Goal: Task Accomplishment & Management: Manage account settings

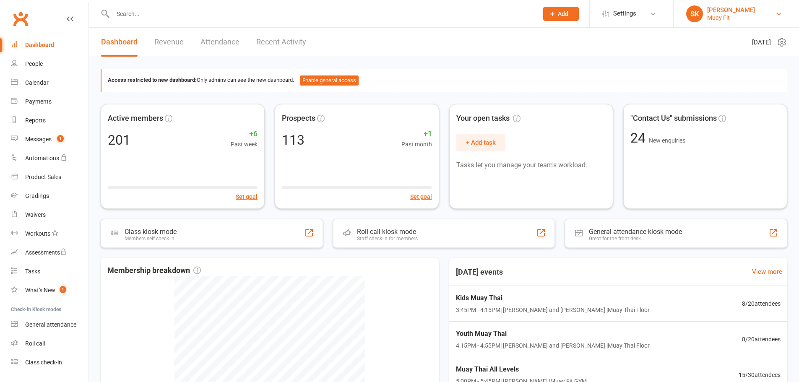
click at [723, 16] on div "Muay Fit" at bounding box center [732, 18] width 48 height 8
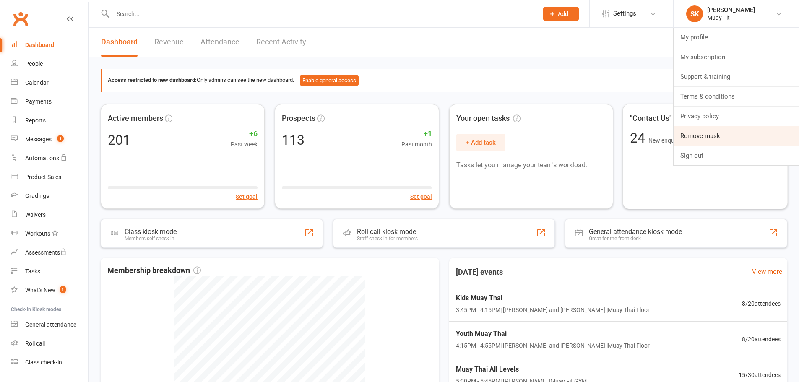
click at [714, 130] on link "Remove mask" at bounding box center [736, 135] width 125 height 19
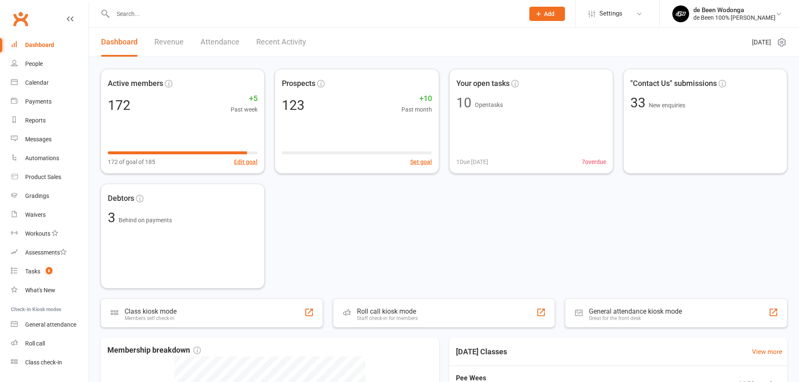
click at [238, 20] on div at bounding box center [310, 13] width 418 height 27
click at [244, 18] on input "text" at bounding box center [314, 14] width 408 height 12
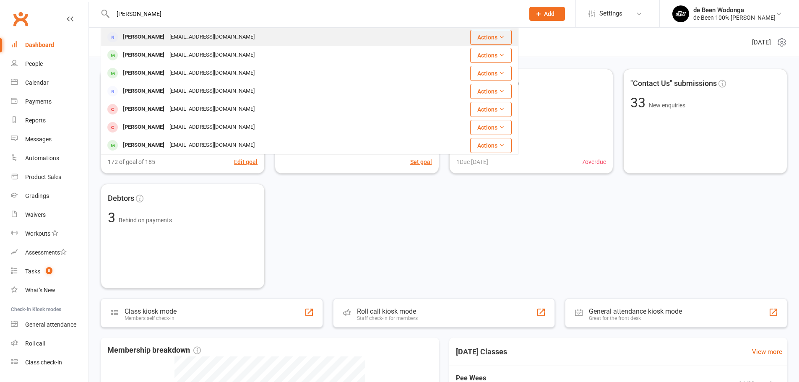
type input "amy kay"
click at [206, 38] on div "[EMAIL_ADDRESS][DOMAIN_NAME]" at bounding box center [212, 37] width 90 height 12
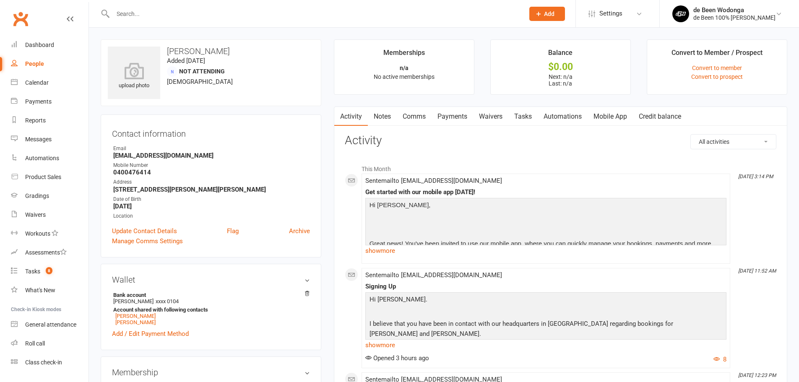
click at [606, 114] on link "Mobile App" at bounding box center [610, 116] width 45 height 19
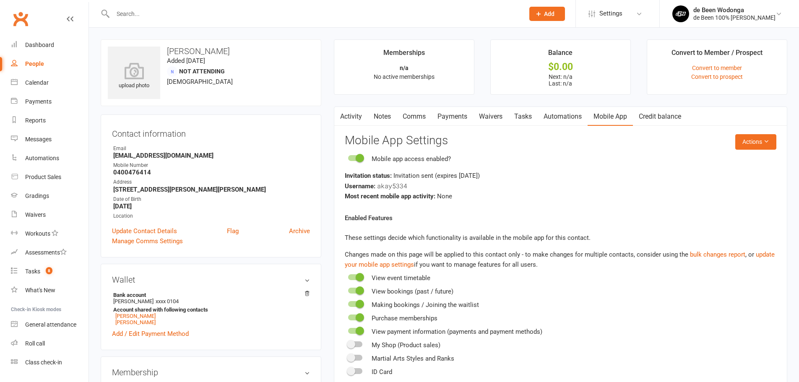
click at [349, 120] on link "Activity" at bounding box center [351, 116] width 34 height 19
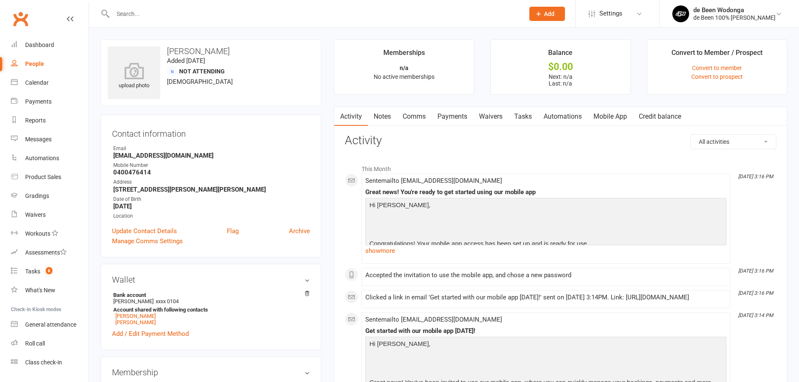
click at [112, 172] on div "Contact information Owner Email amykay1310@gmail.com Mobile Number 0400476414 A…" at bounding box center [211, 186] width 221 height 143
click at [119, 173] on strong "0400476414" at bounding box center [211, 173] width 197 height 8
click at [122, 172] on strong "0400476414" at bounding box center [211, 173] width 197 height 8
click at [125, 172] on strong "0400476414" at bounding box center [211, 173] width 197 height 8
click at [130, 171] on strong "0400476414" at bounding box center [211, 173] width 197 height 8
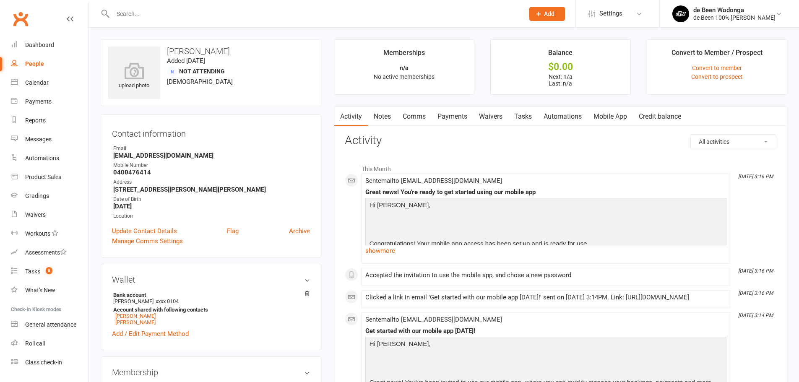
click at [134, 170] on strong "0400476414" at bounding box center [211, 173] width 197 height 8
click at [135, 170] on strong "0400476414" at bounding box center [211, 173] width 197 height 8
copy strong "0400476414"
click at [606, 111] on link "Mobile App" at bounding box center [610, 116] width 45 height 19
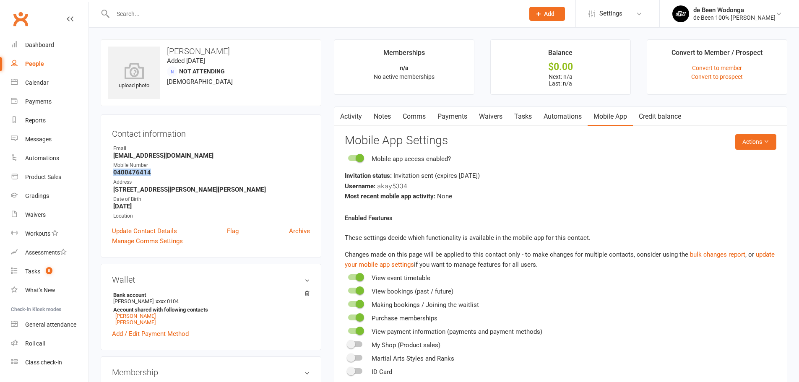
click at [120, 172] on strong "0400476414" at bounding box center [211, 173] width 197 height 8
drag, startPoint x: 112, startPoint y: 172, endPoint x: 156, endPoint y: 174, distance: 44.1
click at [156, 174] on div "Contact information Owner Email amykay1310@gmail.com Mobile Number 0400476414 A…" at bounding box center [211, 186] width 221 height 143
copy strong "0400476414"
click at [759, 138] on button "Actions" at bounding box center [756, 141] width 41 height 15
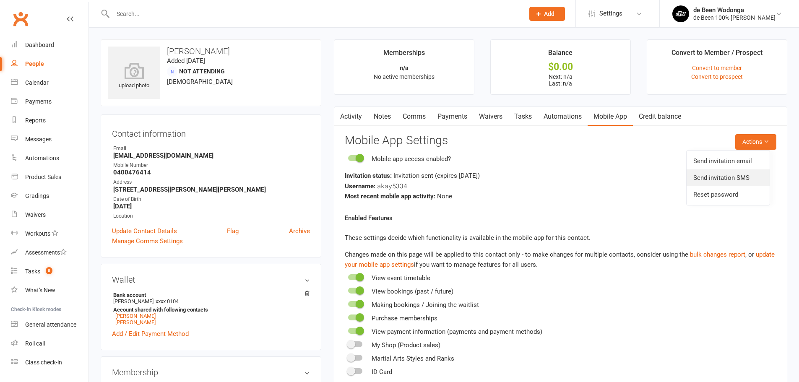
click at [730, 179] on link "Send invitation SMS" at bounding box center [728, 178] width 83 height 17
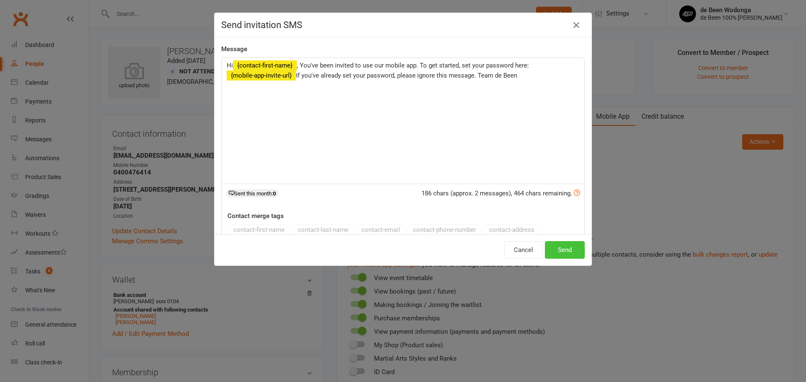
click at [561, 248] on button "Send" at bounding box center [565, 250] width 40 height 18
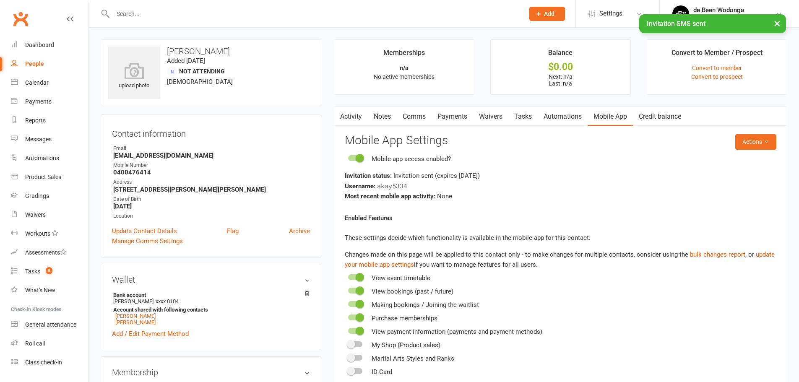
click at [353, 118] on link "Activity" at bounding box center [351, 116] width 34 height 19
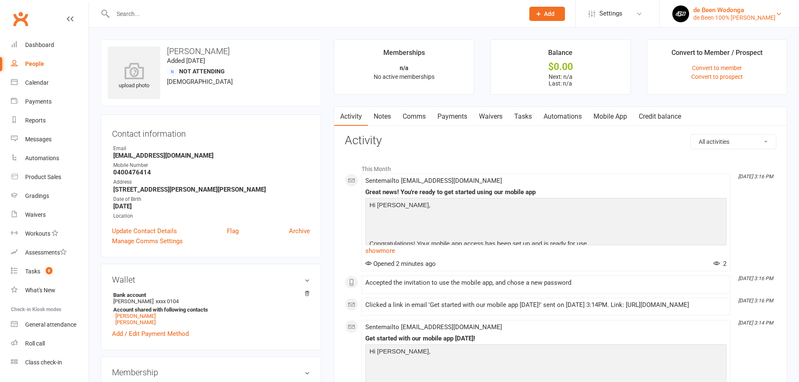
click at [697, 6] on div "de Been Wodonga" at bounding box center [735, 10] width 82 height 8
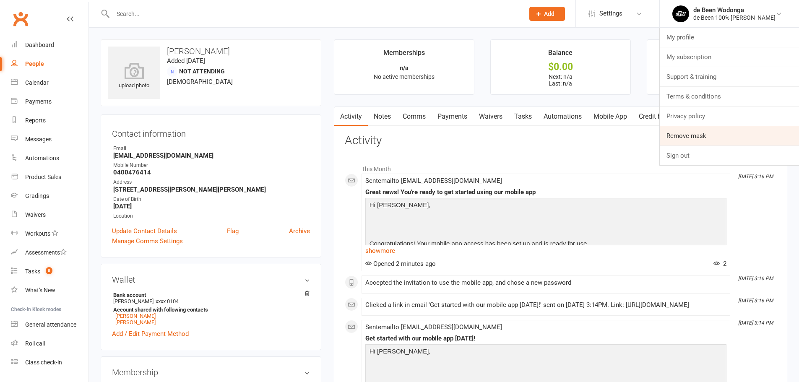
click at [687, 141] on link "Remove mask" at bounding box center [729, 135] width 139 height 19
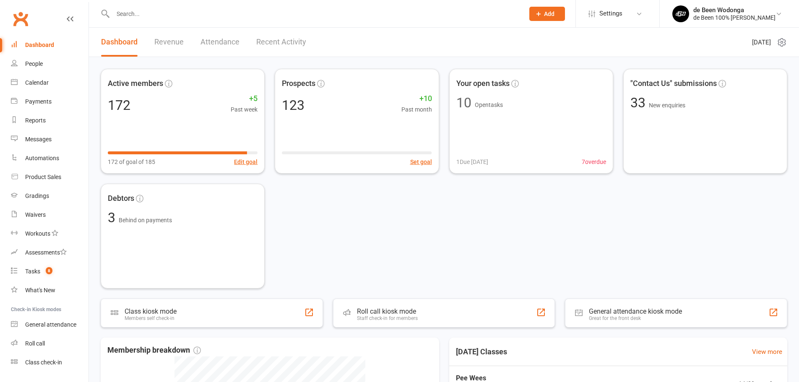
click at [409, 10] on input "text" at bounding box center [314, 14] width 408 height 12
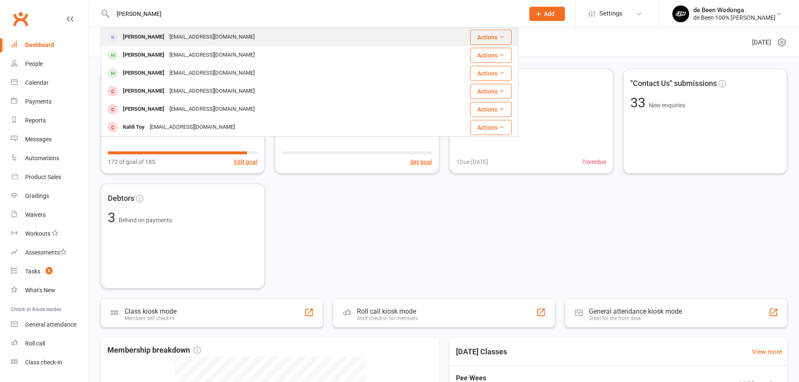
type input "kay"
click at [214, 35] on div "Amy Kay amykay1310@gmail.com" at bounding box center [262, 37] width 320 height 17
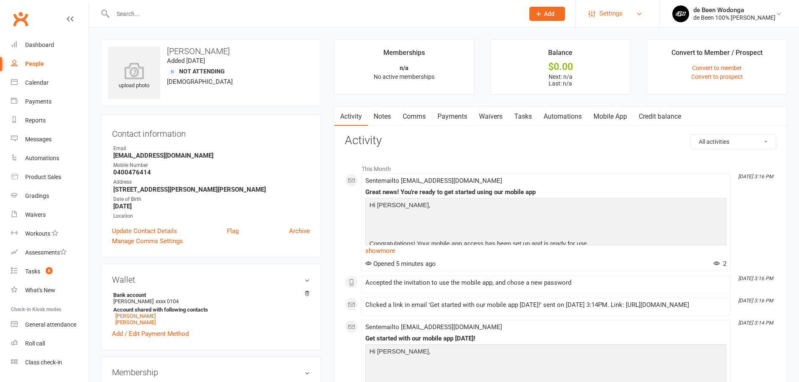
click at [592, 13] on link "Settings" at bounding box center [618, 13] width 58 height 19
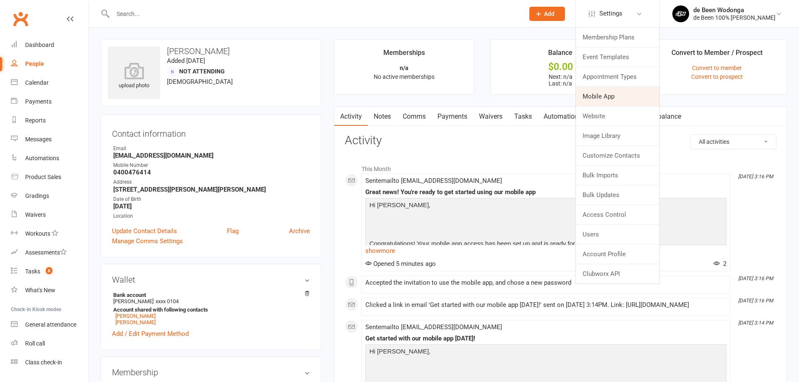
click at [593, 100] on link "Mobile App" at bounding box center [618, 96] width 84 height 19
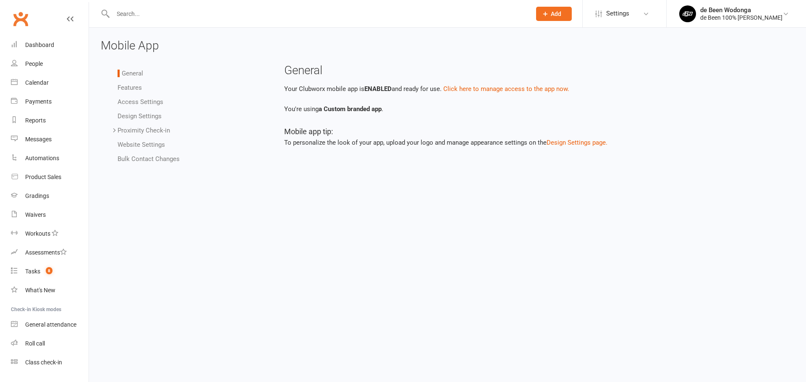
click at [163, 157] on link "Bulk Contact Changes" at bounding box center [149, 159] width 62 height 8
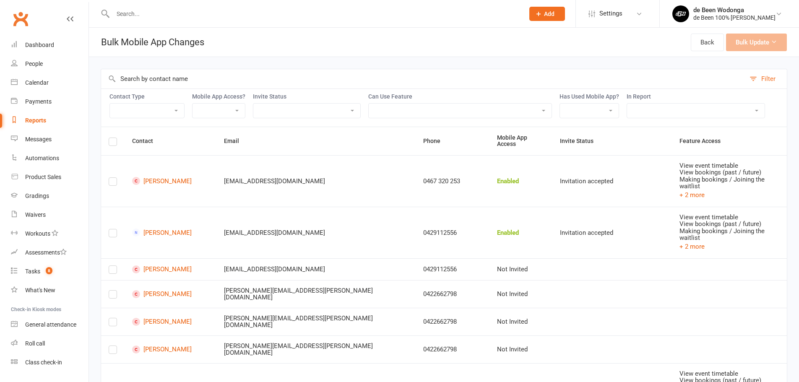
click at [234, 80] on input "text" at bounding box center [423, 78] width 645 height 19
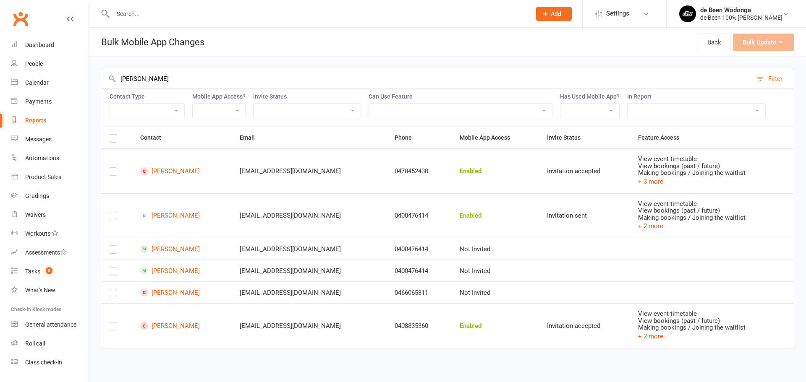
type input "kay"
click at [114, 218] on label at bounding box center [113, 218] width 8 height 0
click at [114, 212] on input "checkbox" at bounding box center [113, 212] width 8 height 0
click at [773, 44] on button "Bulk Update (1)" at bounding box center [758, 43] width 71 height 18
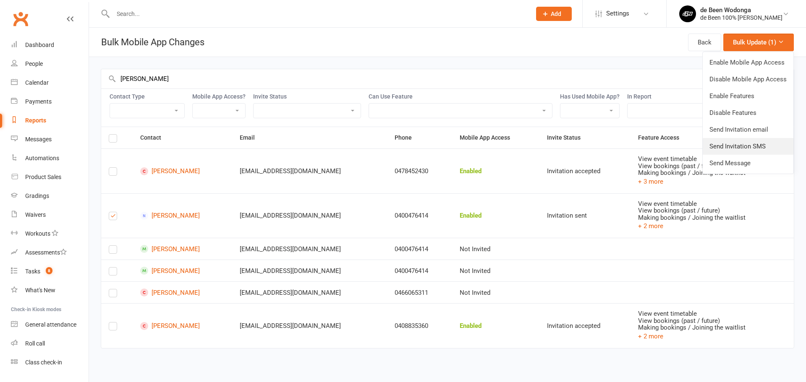
click at [760, 144] on link "Send Invitation SMS" at bounding box center [748, 146] width 91 height 17
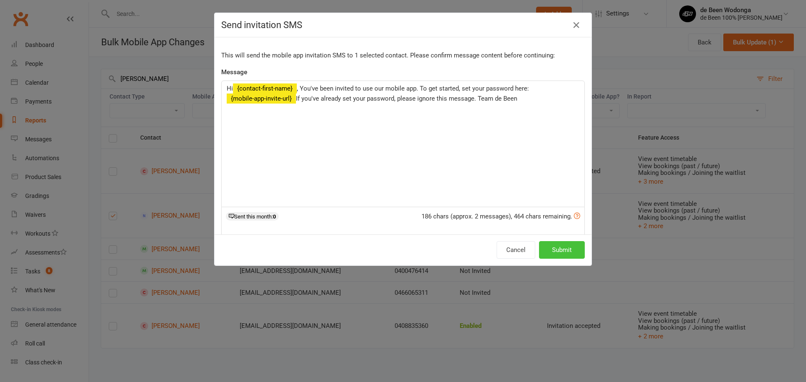
click at [570, 245] on button "Submit" at bounding box center [562, 250] width 46 height 18
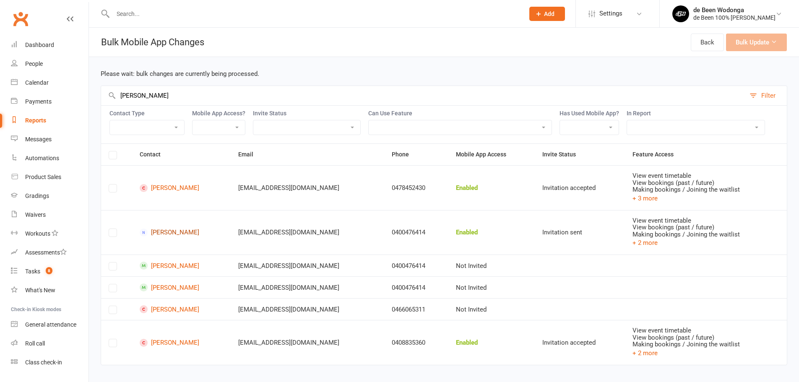
click at [161, 231] on link "Amy Kay" at bounding box center [182, 233] width 84 height 8
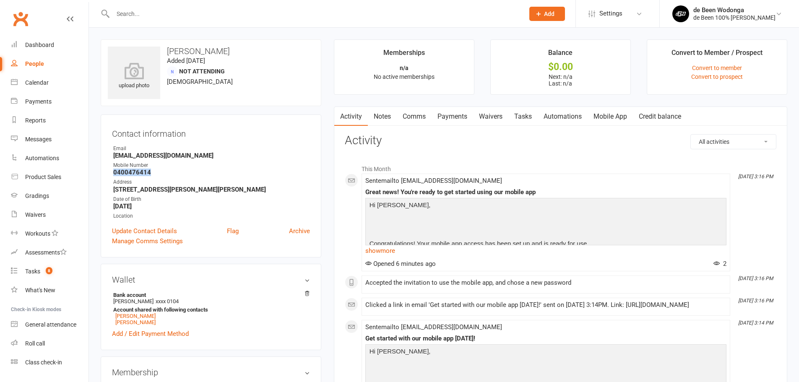
drag, startPoint x: 111, startPoint y: 174, endPoint x: 149, endPoint y: 171, distance: 38.3
click at [149, 171] on div "Contact information Owner Email [EMAIL_ADDRESS][DOMAIN_NAME] Mobile Number [PHO…" at bounding box center [211, 186] width 221 height 143
copy strong "0400476414"
click at [413, 114] on link "Comms" at bounding box center [414, 116] width 35 height 19
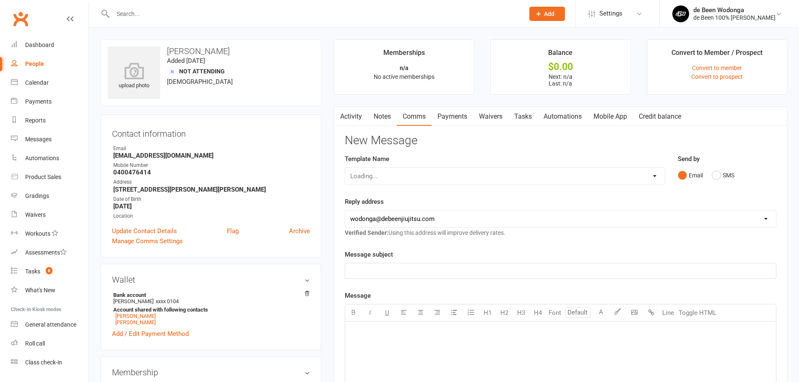
click at [354, 112] on link "Activity" at bounding box center [351, 116] width 34 height 19
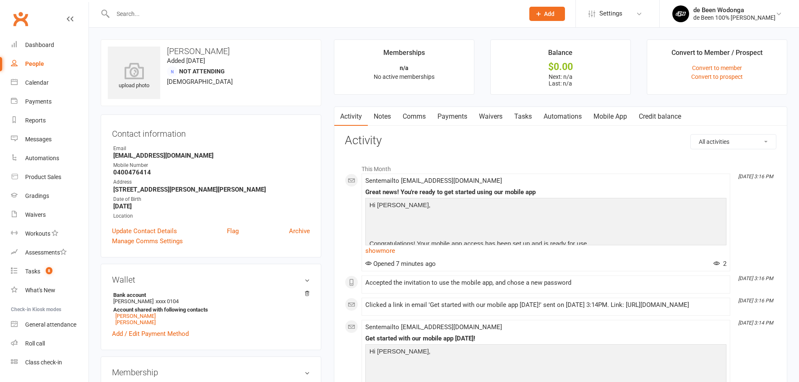
click at [721, 144] on select "All activities Bookings / Attendances Communications Notes Failed SMSes Grading…" at bounding box center [733, 142] width 85 height 14
select select "ConversationLogEntry"
click at [691, 135] on select "All activities Bookings / Attendances Communications Notes Failed SMSes Grading…" at bounding box center [733, 142] width 85 height 14
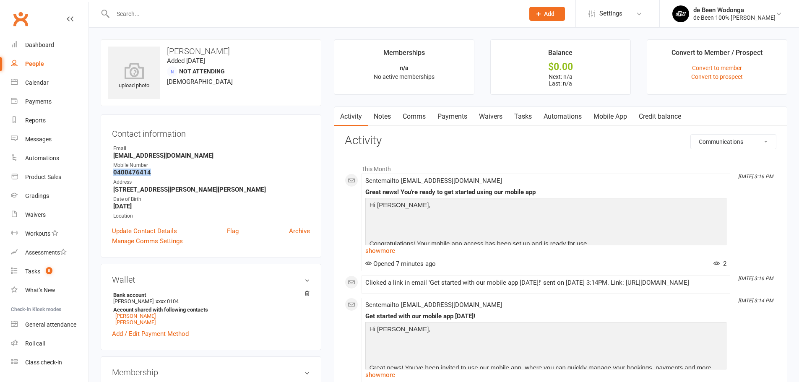
drag, startPoint x: 107, startPoint y: 172, endPoint x: 157, endPoint y: 175, distance: 50.4
click at [157, 175] on div "Contact information Owner Email amykay1310@gmail.com Mobile Number 0400476414 A…" at bounding box center [211, 186] width 221 height 143
copy strong "0400476414"
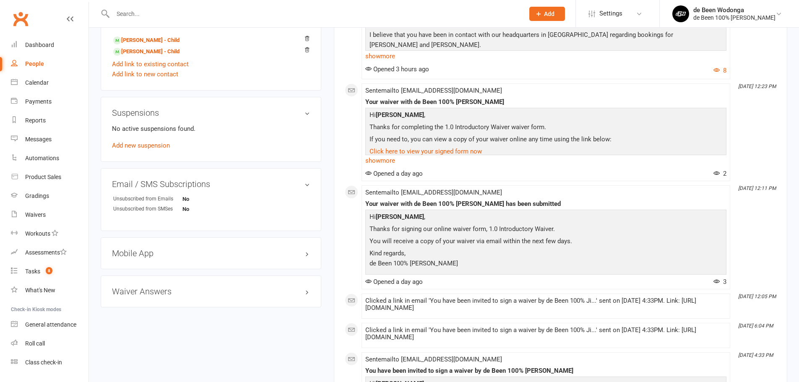
scroll to position [374, 0]
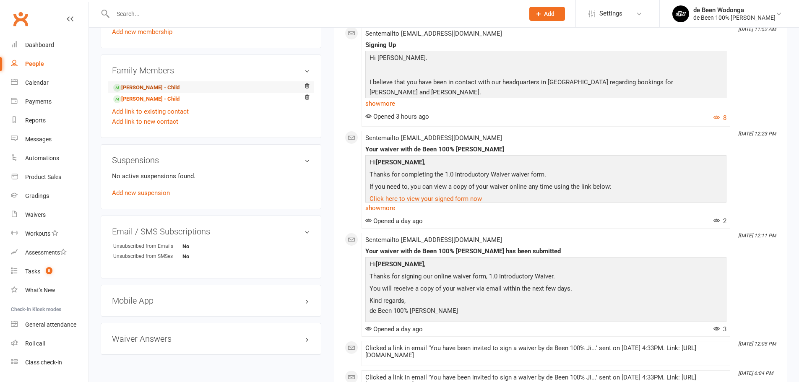
click at [154, 88] on link "Ashton Kay - Child" at bounding box center [146, 88] width 66 height 9
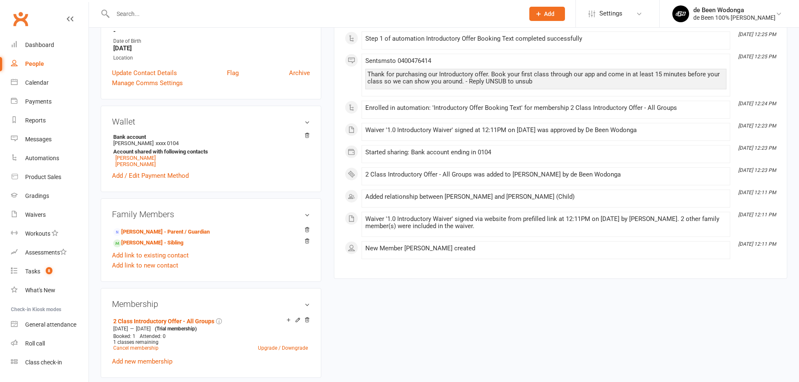
scroll to position [196, 0]
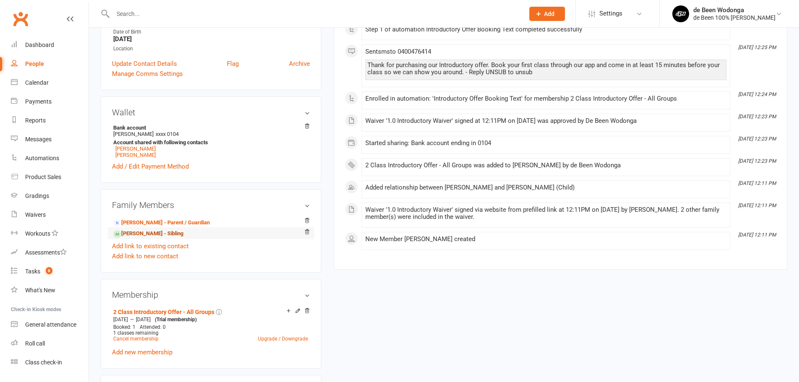
click at [153, 235] on link "Reed Kay - Sibling" at bounding box center [148, 234] width 70 height 9
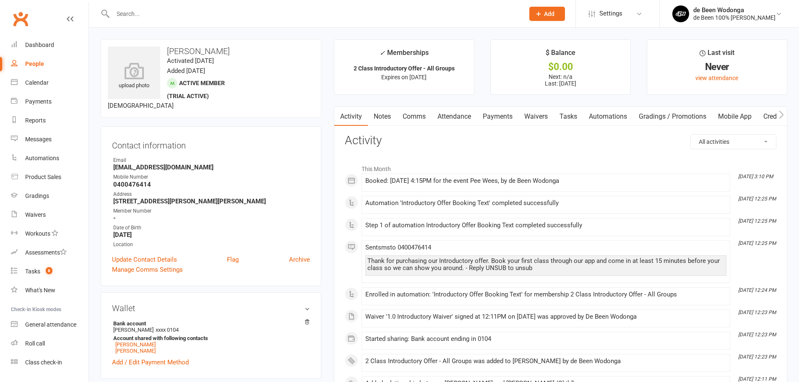
click at [736, 118] on link "Mobile App" at bounding box center [735, 116] width 45 height 19
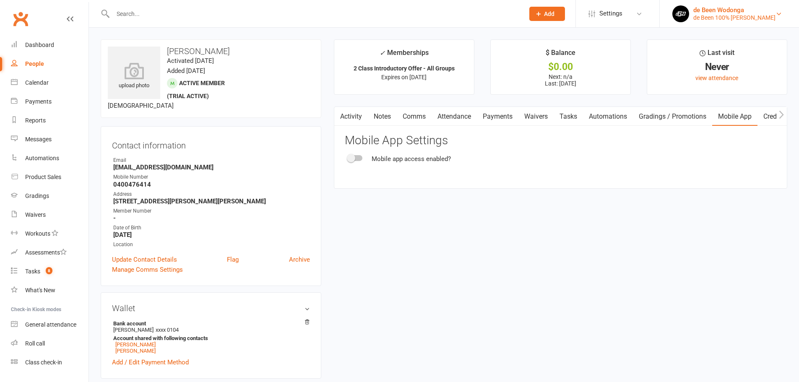
click at [705, 10] on div "de Been Wodonga" at bounding box center [735, 10] width 82 height 8
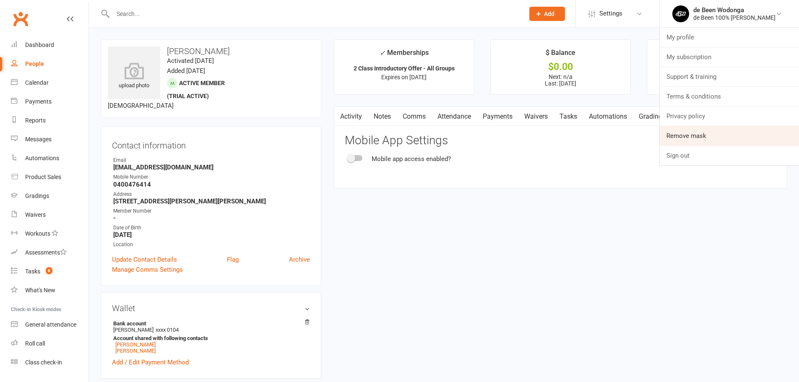
drag, startPoint x: 684, startPoint y: 137, endPoint x: 677, endPoint y: 132, distance: 8.1
click at [684, 137] on link "Remove mask" at bounding box center [729, 135] width 139 height 19
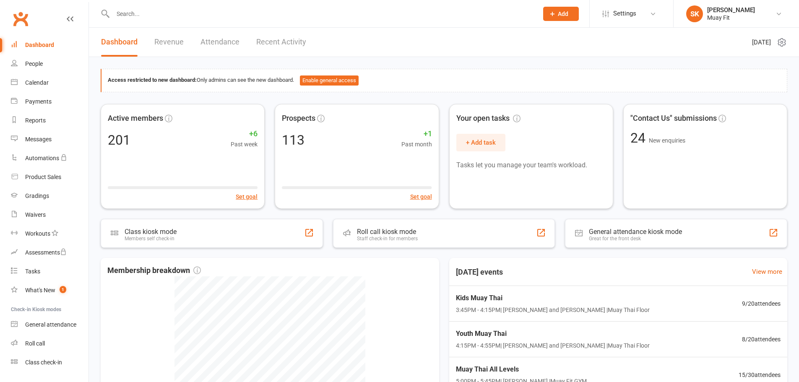
click at [412, 15] on input "text" at bounding box center [321, 14] width 422 height 12
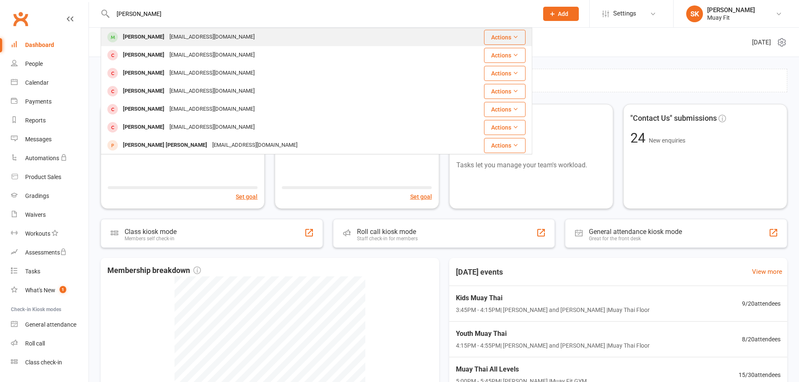
type input "zoe conn"
click at [183, 34] on div "zoe.connell555@gmail.com" at bounding box center [212, 37] width 90 height 12
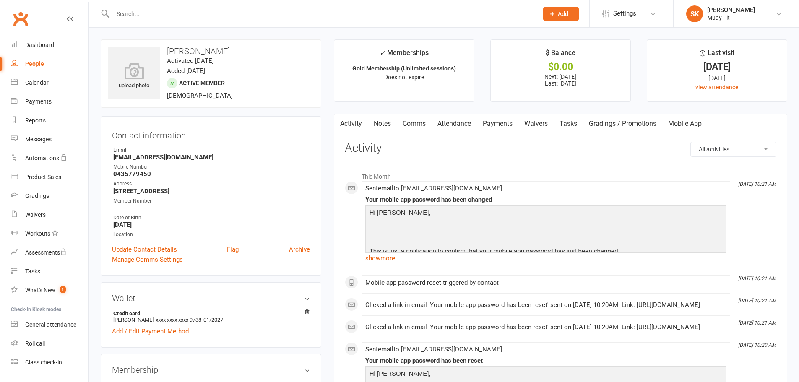
click at [682, 125] on link "Mobile App" at bounding box center [685, 123] width 45 height 19
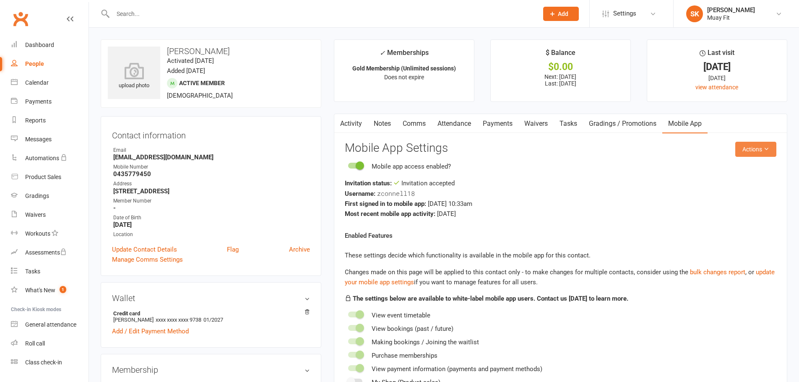
click at [765, 151] on icon at bounding box center [767, 149] width 6 height 6
click at [716, 203] on link "Reset password" at bounding box center [728, 201] width 83 height 17
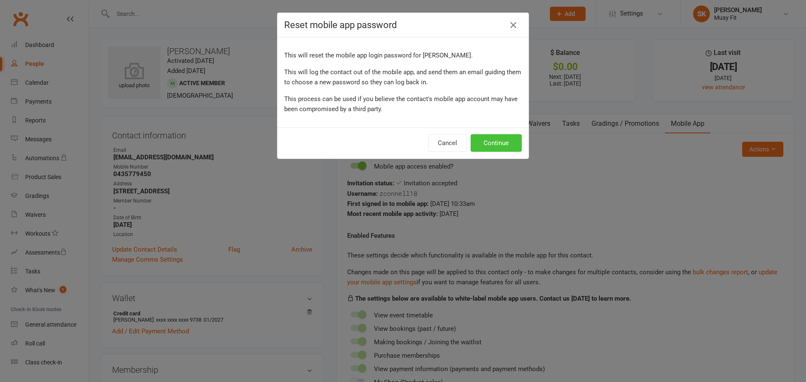
click at [497, 141] on button "Continue" at bounding box center [495, 143] width 51 height 18
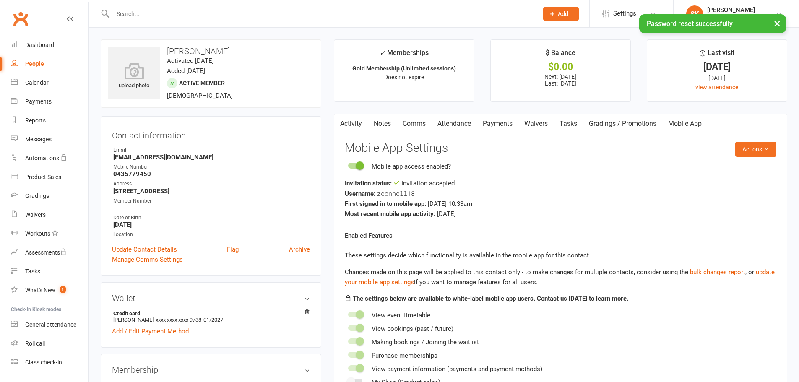
click at [350, 122] on link "Activity" at bounding box center [351, 123] width 34 height 19
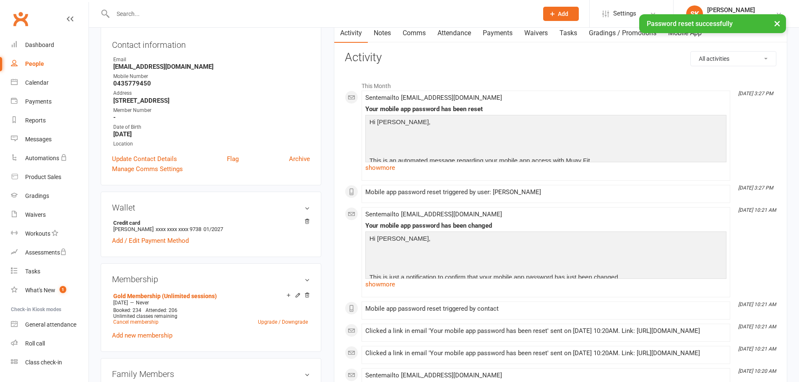
scroll to position [98, 0]
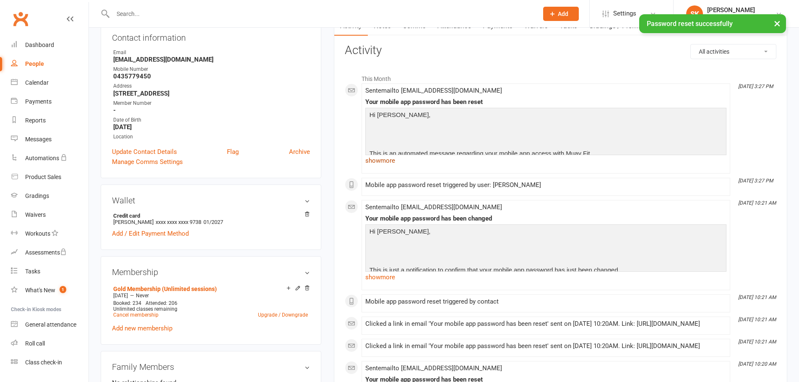
click at [378, 163] on link "show more" at bounding box center [546, 161] width 361 height 12
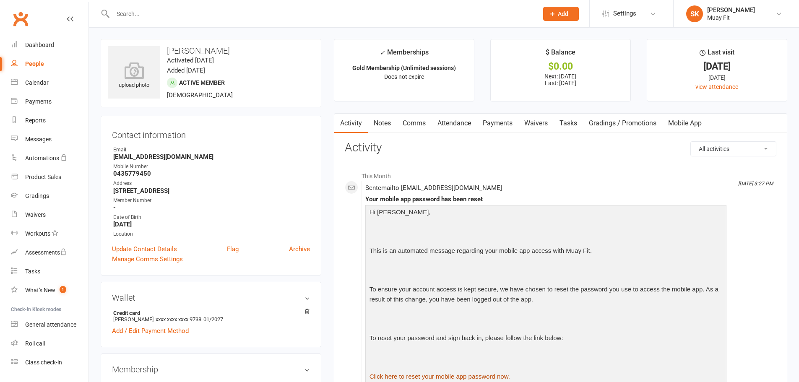
scroll to position [0, 0]
click at [687, 119] on link "Mobile App" at bounding box center [685, 123] width 45 height 19
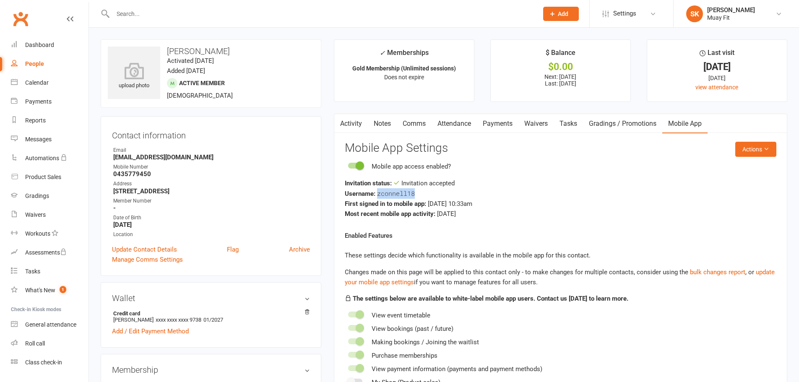
drag, startPoint x: 377, startPoint y: 194, endPoint x: 419, endPoint y: 193, distance: 42.4
click at [419, 193] on div "Username: zconnell18" at bounding box center [561, 193] width 432 height 10
copy span "zconnell18"
click at [723, 14] on div "Muay Fit" at bounding box center [732, 18] width 48 height 8
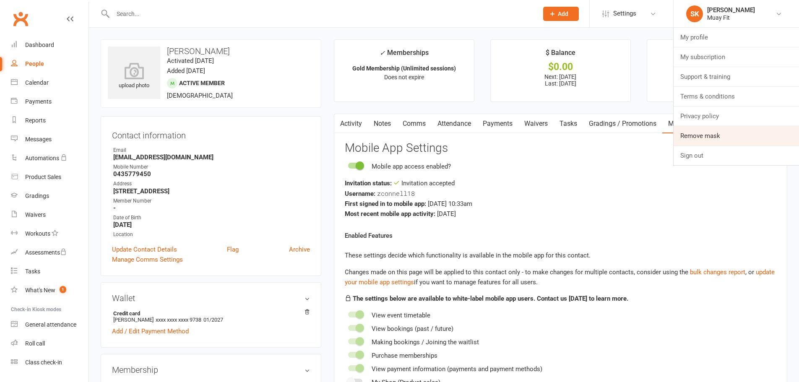
click at [713, 140] on link "Remove mask" at bounding box center [736, 135] width 125 height 19
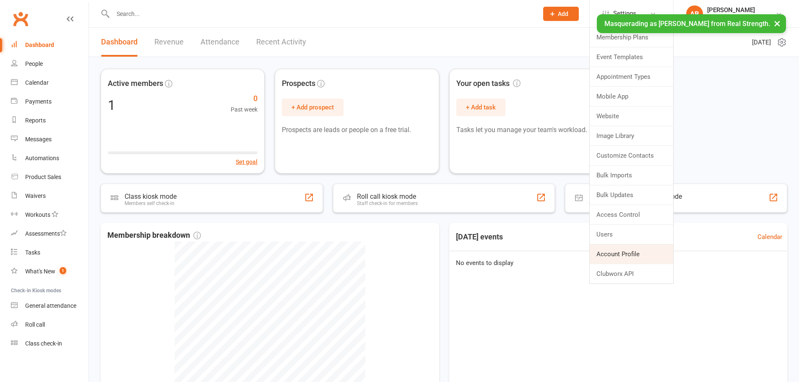
scroll to position [13, 0]
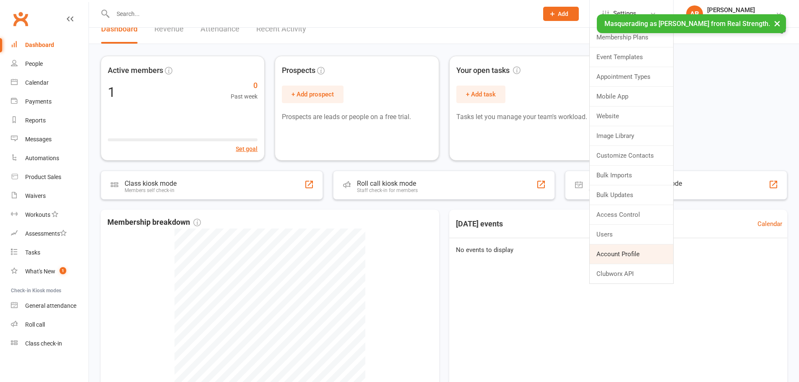
click at [619, 248] on link "Account Profile" at bounding box center [632, 254] width 84 height 19
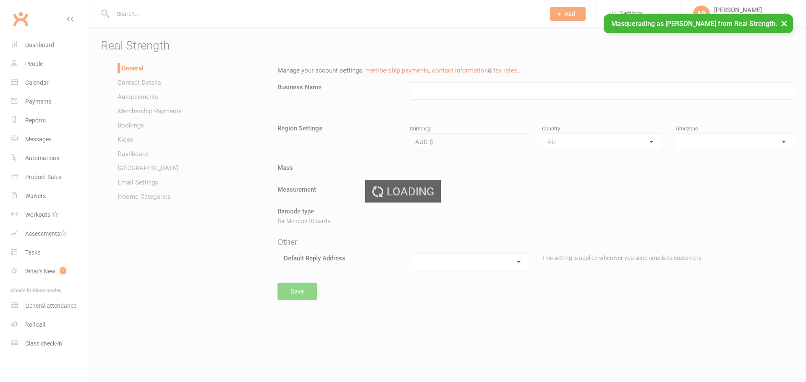
type input "Real Strength"
select select "Australia/Sydney"
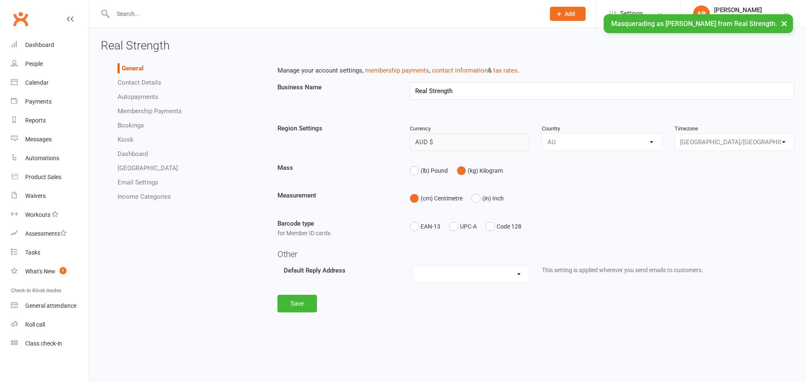
click at [147, 94] on link "Autopayments" at bounding box center [138, 97] width 41 height 8
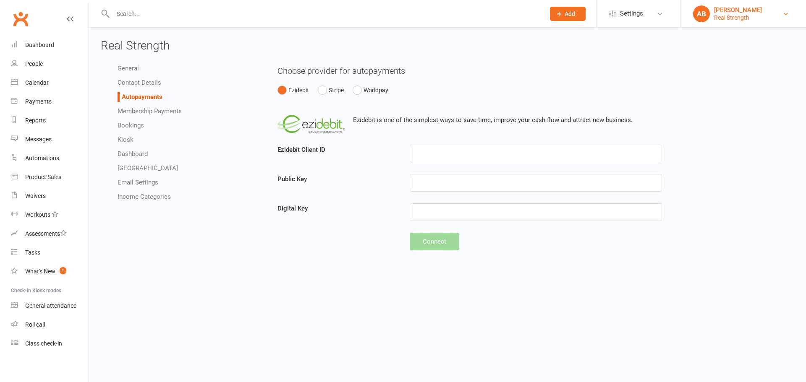
click at [731, 10] on div "[PERSON_NAME]" at bounding box center [738, 10] width 48 height 8
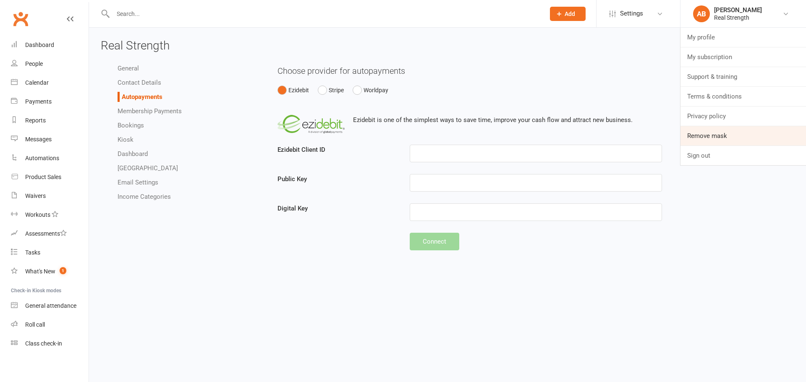
click at [734, 129] on link "Remove mask" at bounding box center [742, 135] width 125 height 19
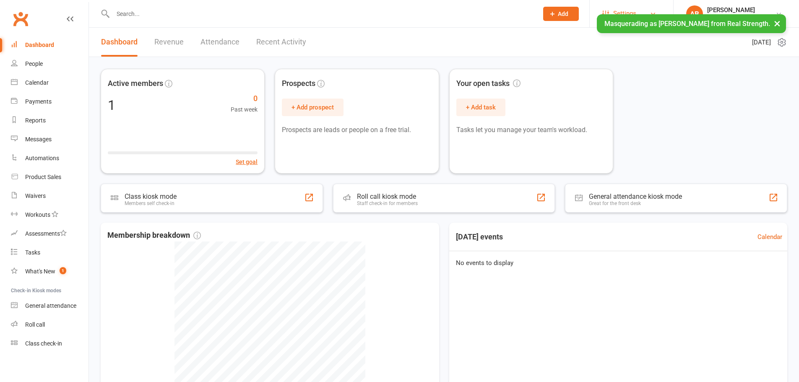
click at [635, 8] on span "Settings" at bounding box center [625, 13] width 23 height 19
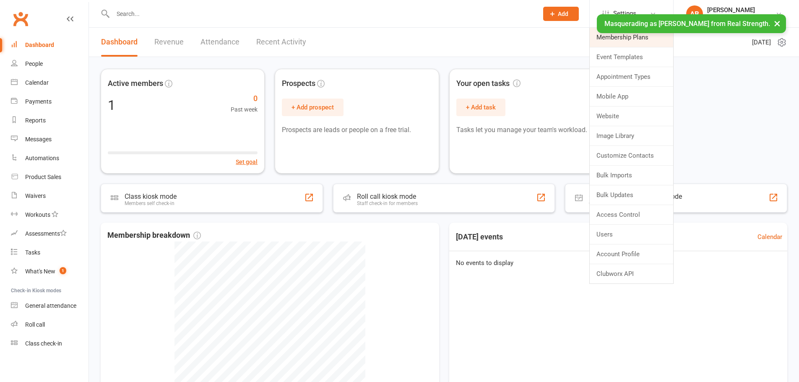
click at [612, 39] on link "Membership Plans" at bounding box center [632, 37] width 84 height 19
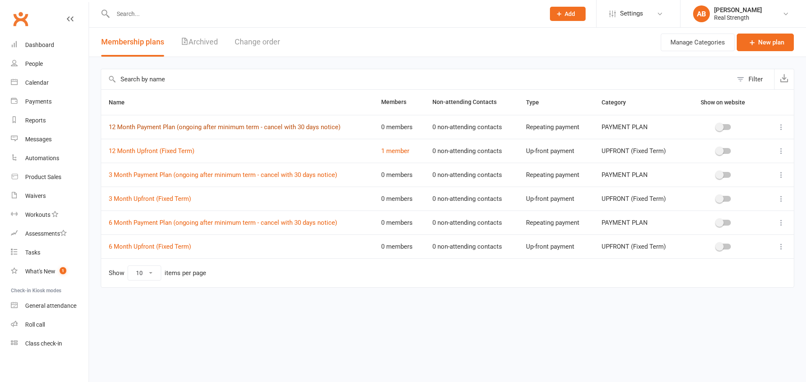
click at [255, 127] on link "12 Month Payment Plan (ongoing after minimum term - cancel with 30 days notice)" at bounding box center [225, 127] width 232 height 8
click at [50, 156] on div "Automations" at bounding box center [42, 158] width 34 height 7
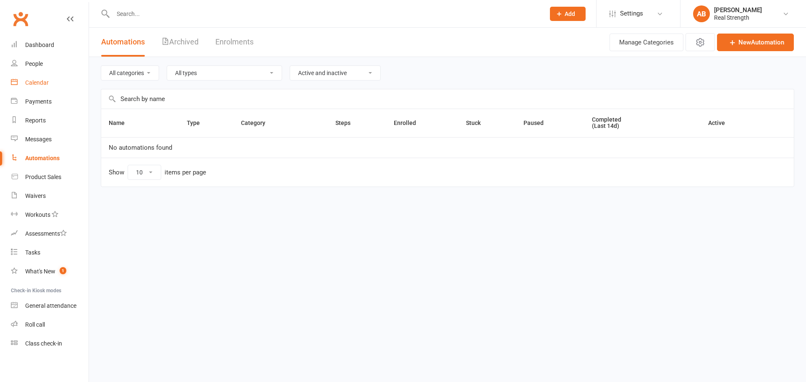
click at [49, 82] on link "Calendar" at bounding box center [50, 82] width 78 height 19
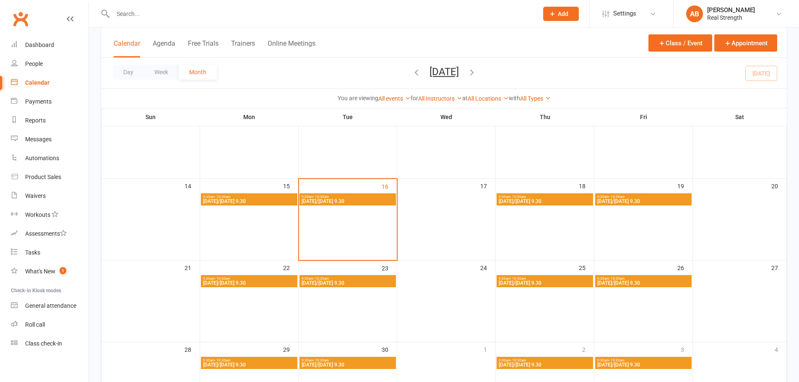
scroll to position [168, 0]
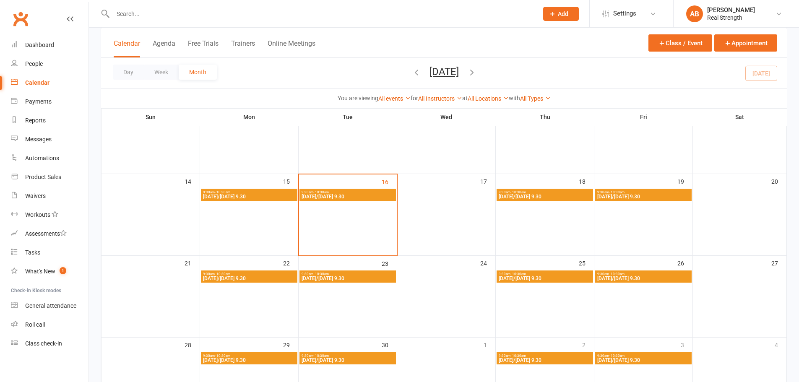
click at [342, 193] on span "9:30am - 10:30am" at bounding box center [347, 193] width 93 height 4
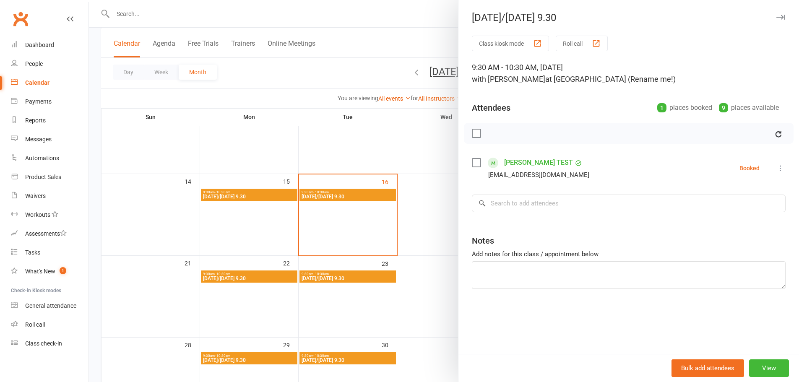
click at [256, 195] on div at bounding box center [444, 191] width 711 height 382
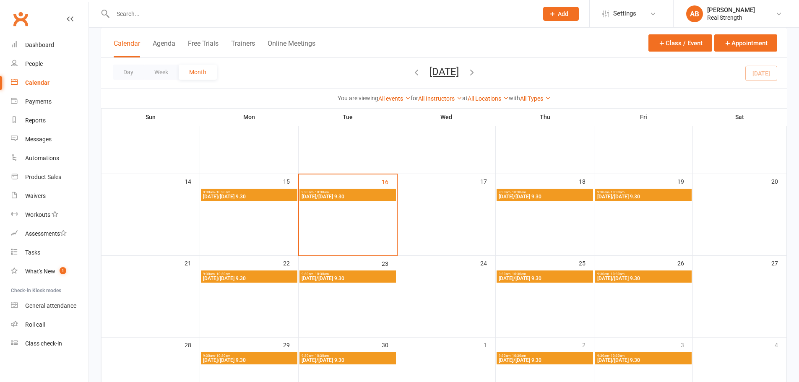
click at [264, 193] on span "9:30am - 10:30am" at bounding box center [249, 193] width 93 height 4
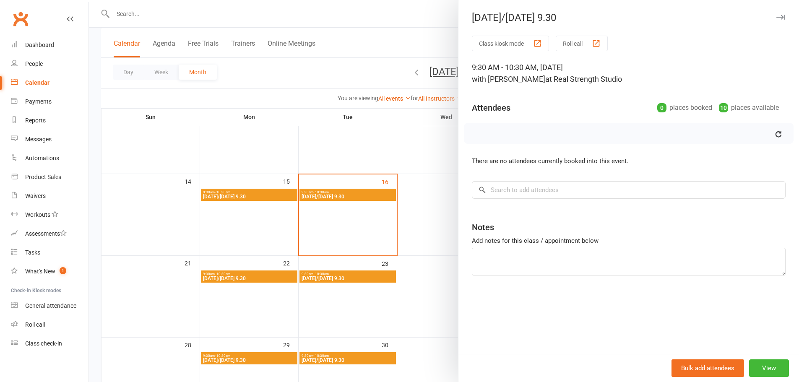
click at [422, 193] on div at bounding box center [444, 191] width 711 height 382
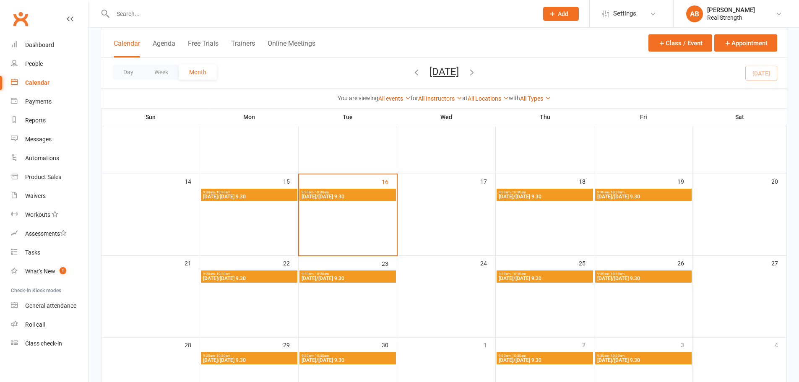
click at [543, 192] on span "9:30am - 10:30am" at bounding box center [545, 193] width 93 height 4
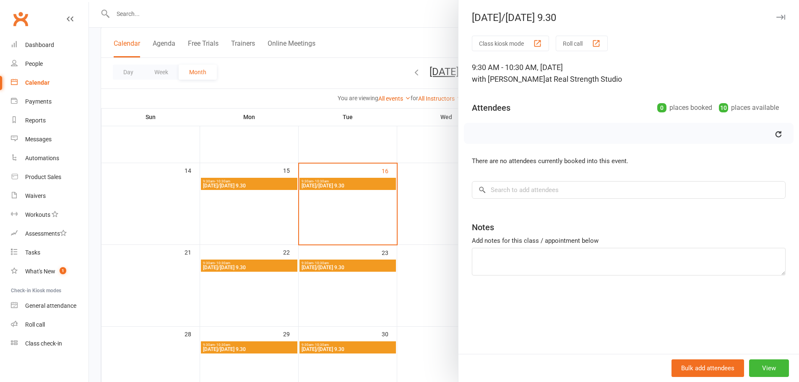
scroll to position [182, 0]
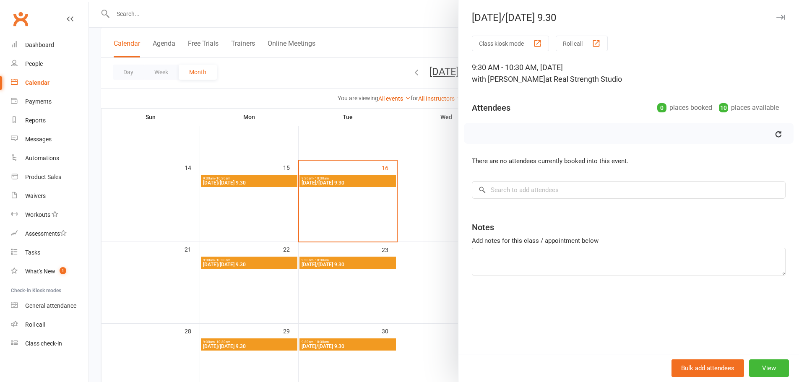
click at [436, 154] on div at bounding box center [444, 191] width 711 height 382
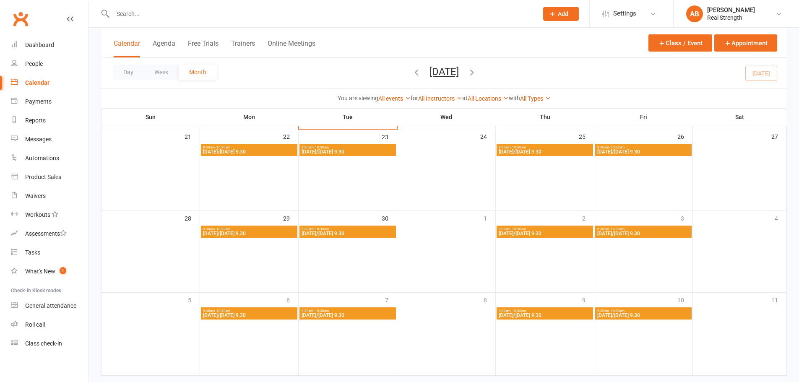
scroll to position [313, 0]
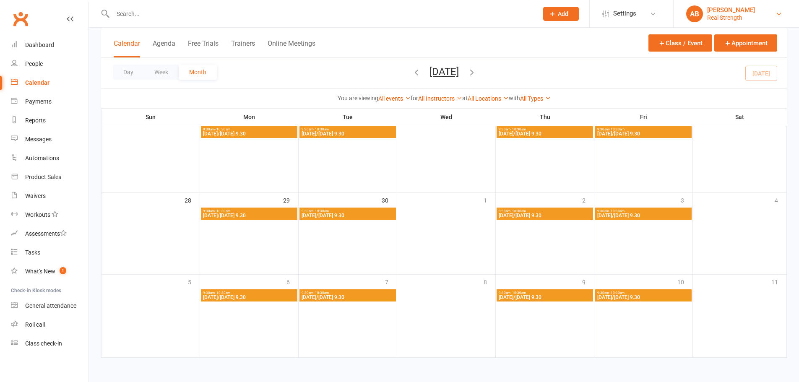
click at [707, 14] on link "AB Aimee Black Real Strength" at bounding box center [737, 13] width 100 height 17
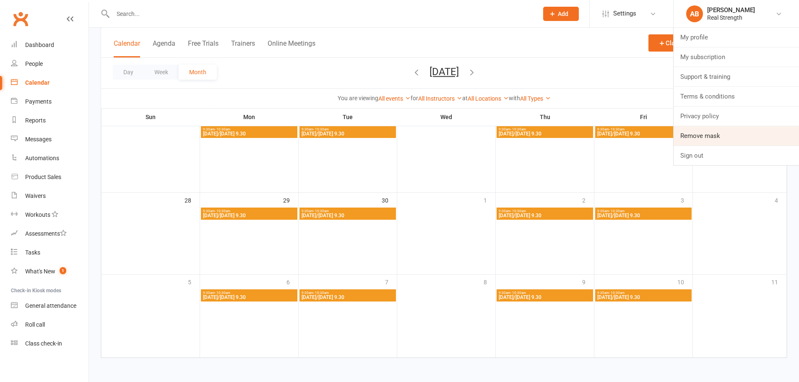
click at [700, 138] on link "Remove mask" at bounding box center [736, 135] width 125 height 19
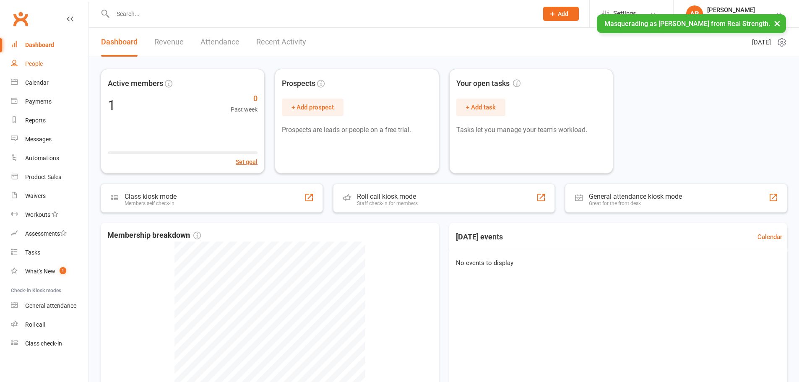
click at [37, 60] on link "People" at bounding box center [50, 64] width 78 height 19
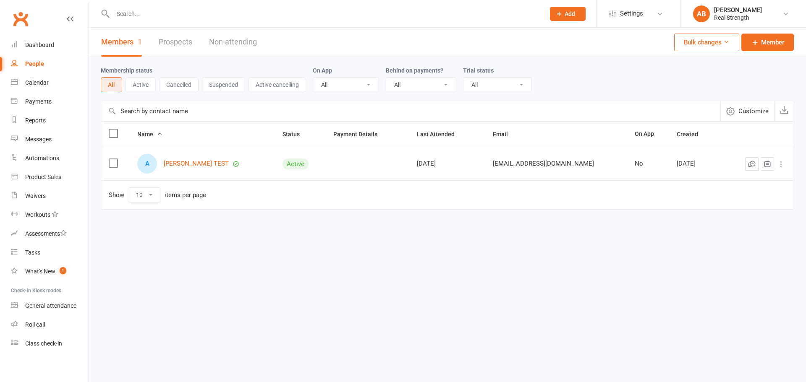
click at [189, 84] on button "Cancelled" at bounding box center [178, 84] width 39 height 15
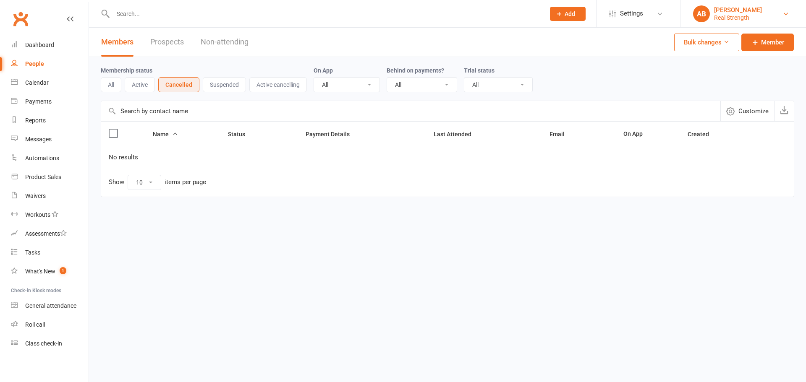
click at [734, 12] on div "Aimee Black" at bounding box center [738, 10] width 48 height 8
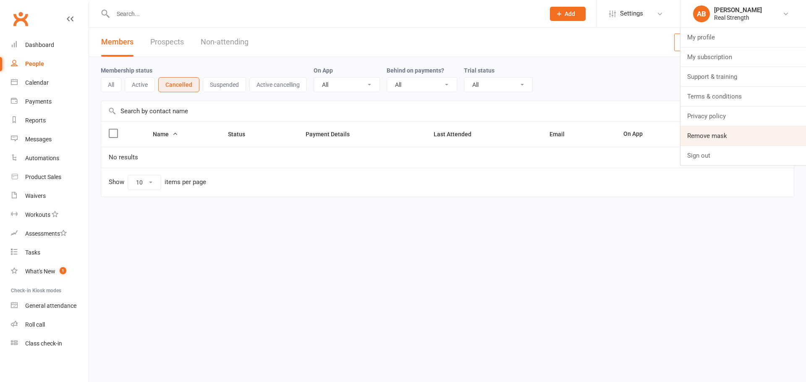
click at [726, 133] on link "Remove mask" at bounding box center [742, 135] width 125 height 19
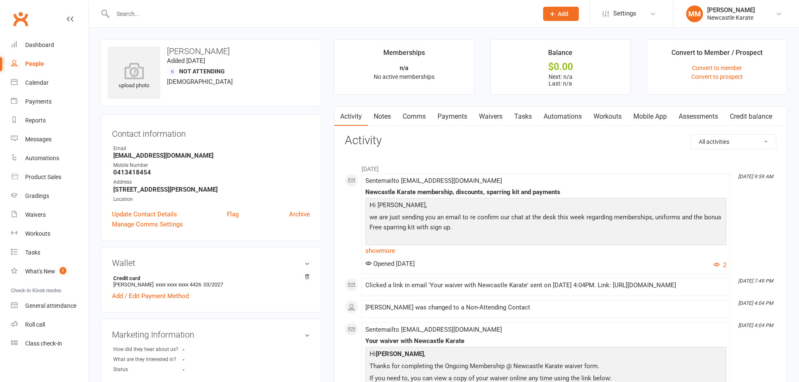
click at [452, 117] on link "Payments" at bounding box center [453, 116] width 42 height 19
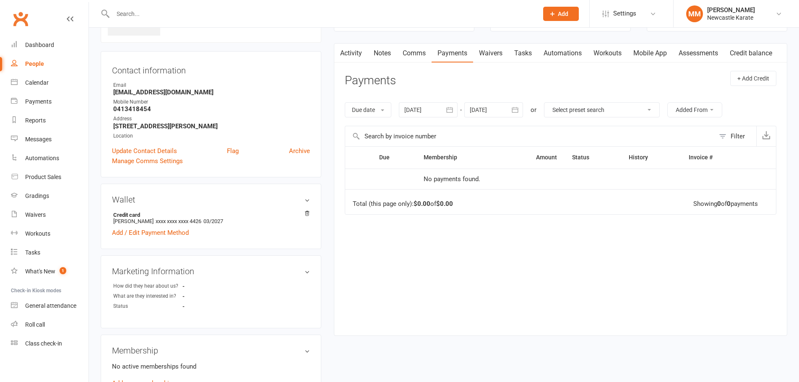
scroll to position [17, 0]
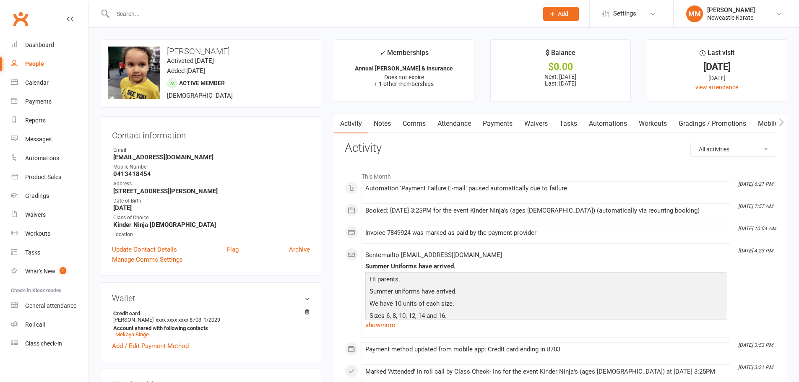
click at [499, 123] on link "Payments" at bounding box center [498, 123] width 42 height 19
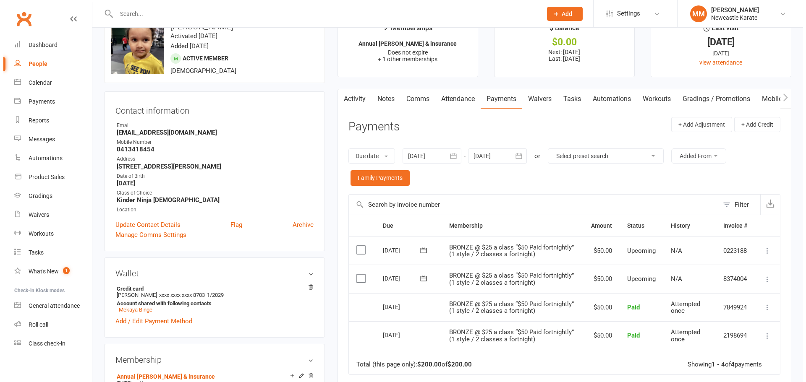
scroll to position [140, 0]
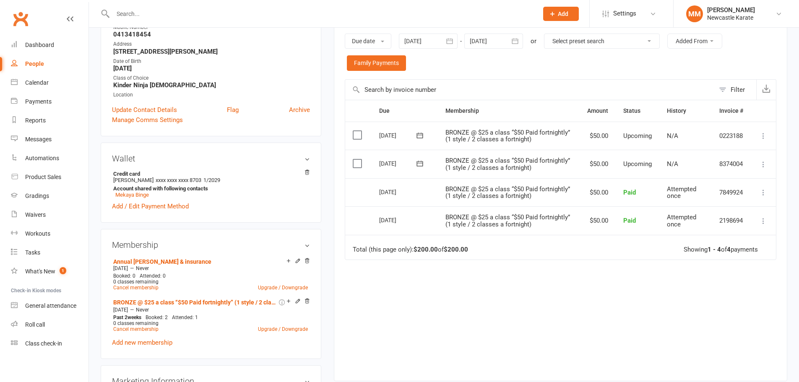
click at [765, 189] on icon at bounding box center [764, 192] width 8 height 8
click at [709, 237] on link "More Info" at bounding box center [718, 242] width 99 height 17
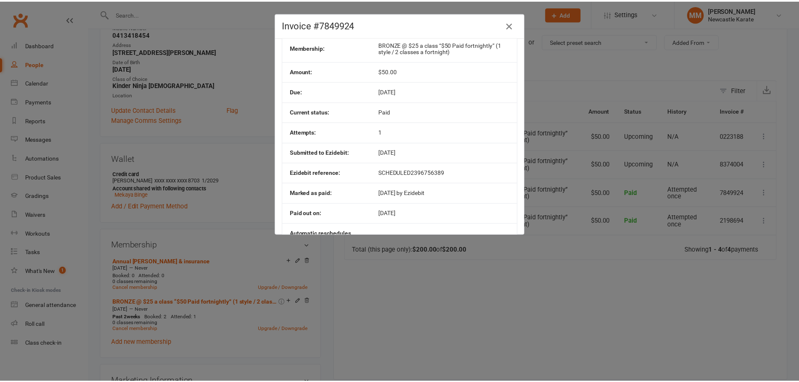
scroll to position [84, 0]
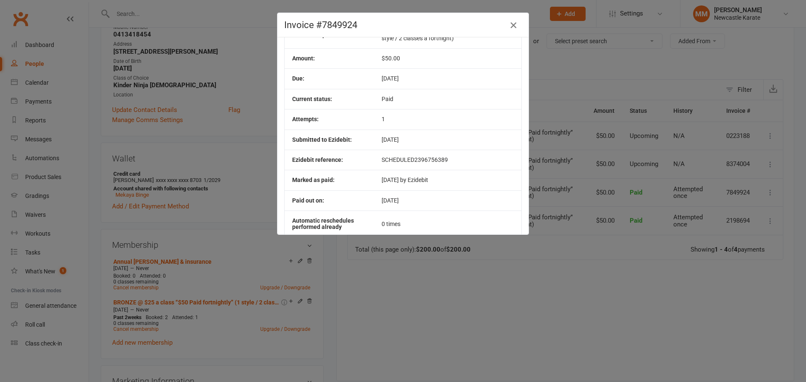
click at [511, 26] on icon "button" at bounding box center [513, 25] width 10 height 10
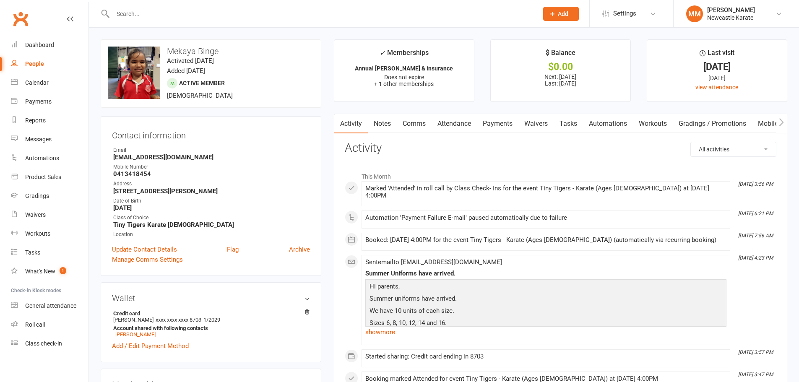
click at [496, 124] on link "Payments" at bounding box center [498, 123] width 42 height 19
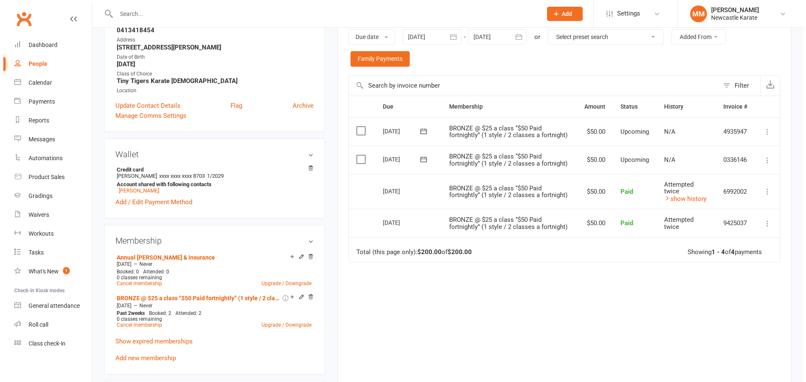
scroll to position [182, 0]
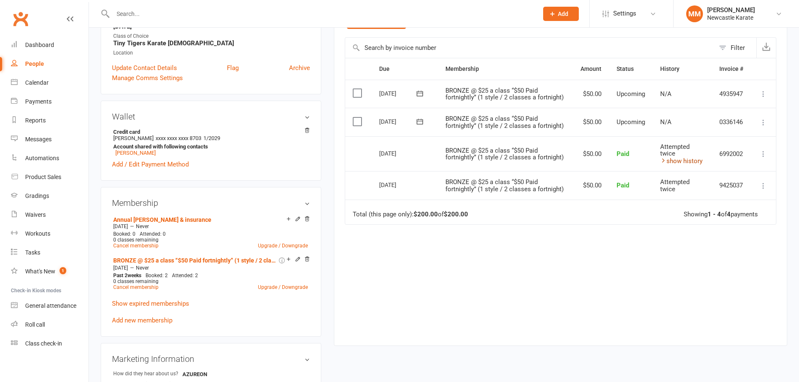
click at [677, 161] on link "show history" at bounding box center [682, 161] width 42 height 8
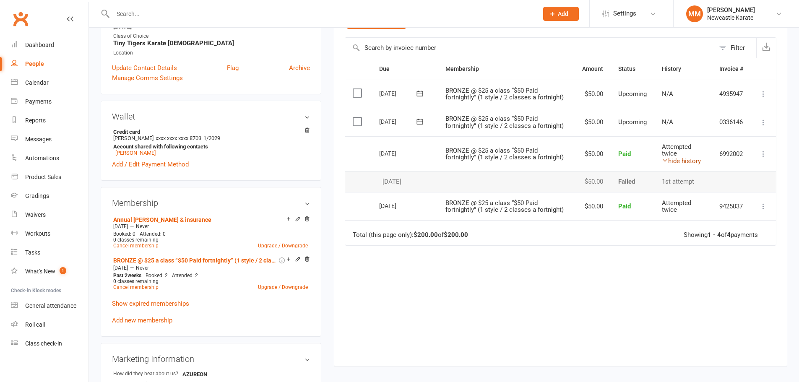
click at [677, 161] on link "hide history" at bounding box center [681, 161] width 39 height 8
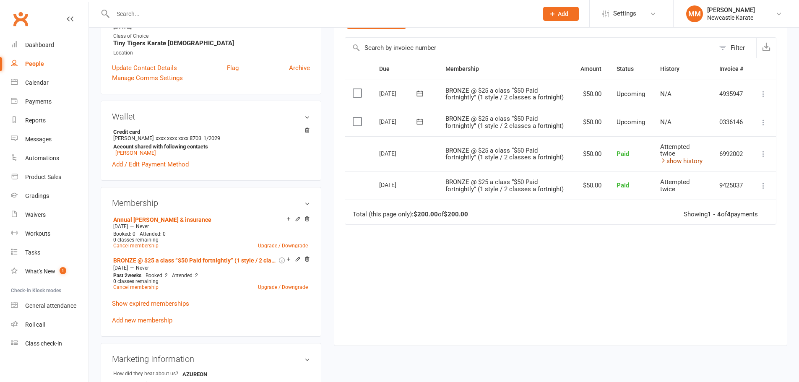
click at [683, 161] on link "show history" at bounding box center [682, 161] width 42 height 8
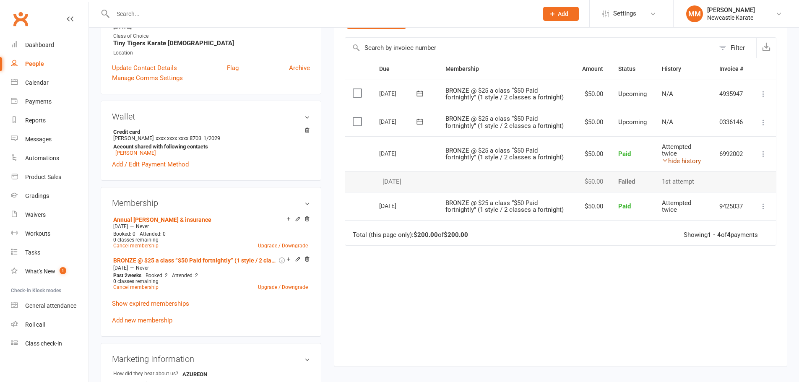
click at [683, 161] on link "hide history" at bounding box center [681, 161] width 39 height 8
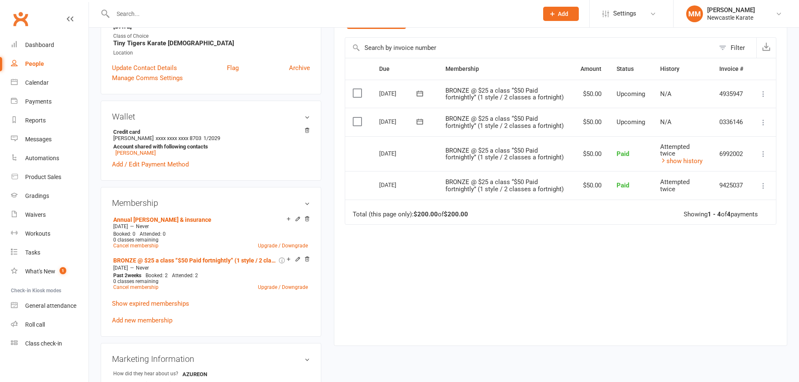
click at [765, 153] on icon at bounding box center [764, 154] width 8 height 8
click at [705, 201] on link "More Info" at bounding box center [718, 204] width 99 height 17
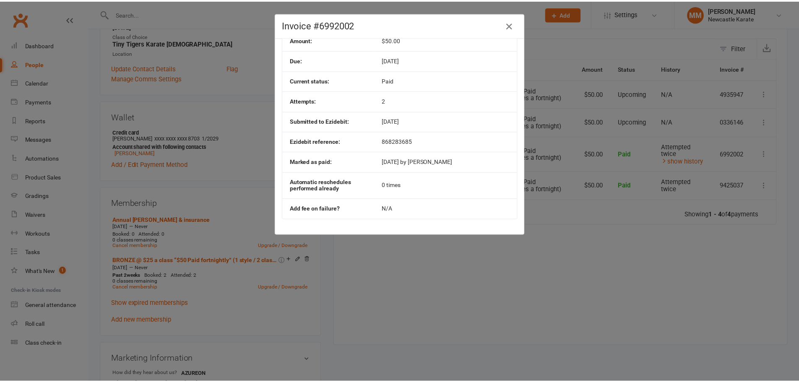
scroll to position [106, 0]
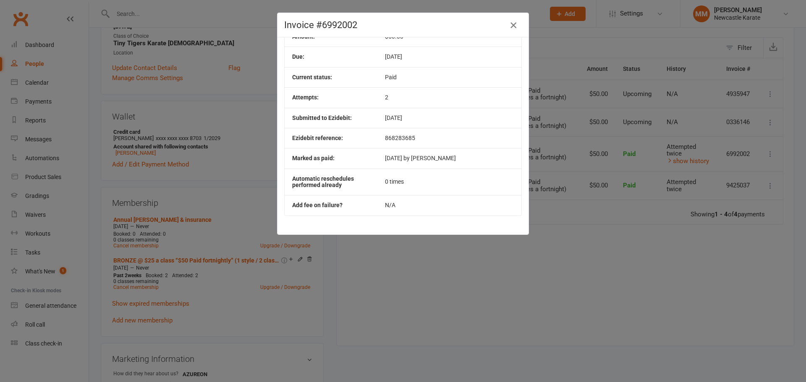
click at [507, 20] on button "button" at bounding box center [513, 24] width 13 height 13
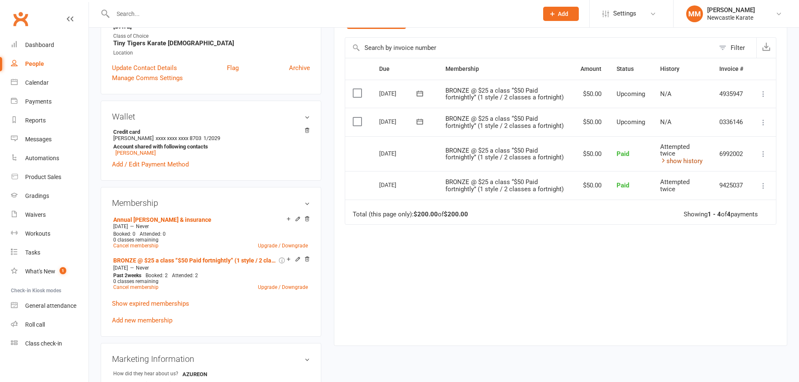
click at [680, 161] on link "show history" at bounding box center [682, 161] width 42 height 8
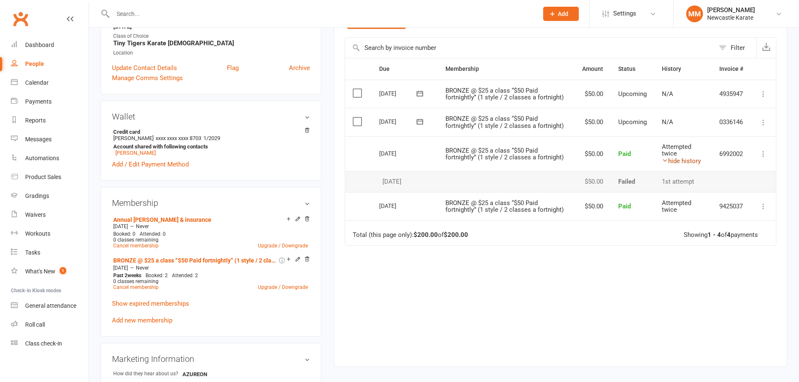
click at [680, 161] on link "hide history" at bounding box center [681, 161] width 39 height 8
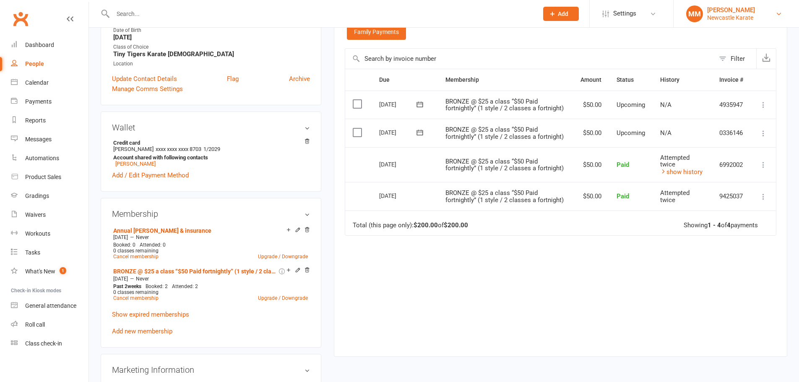
scroll to position [168, 0]
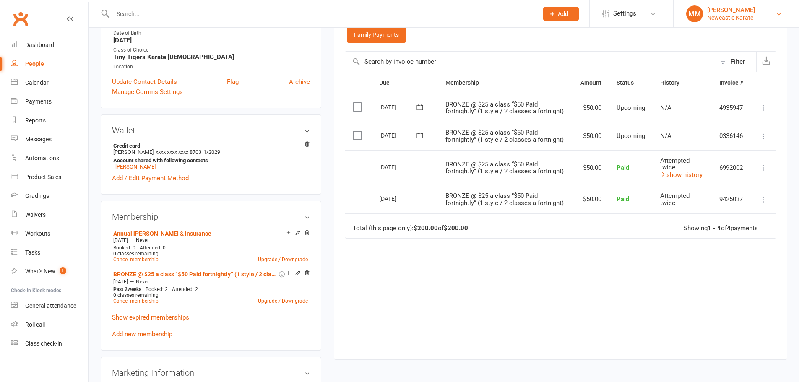
click at [729, 14] on div "Newcastle Karate" at bounding box center [732, 18] width 48 height 8
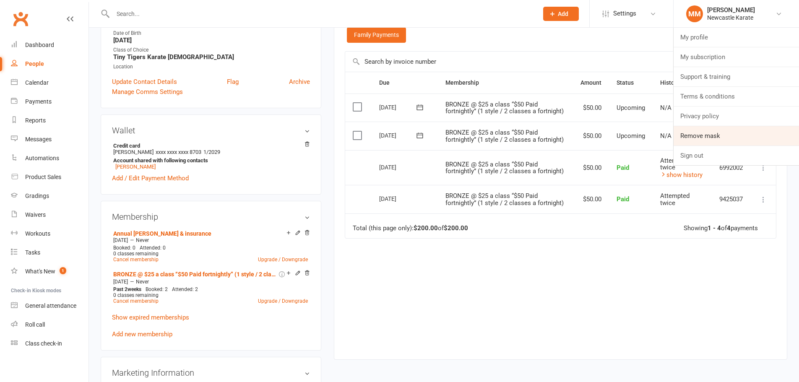
click at [710, 142] on link "Remove mask" at bounding box center [736, 135] width 125 height 19
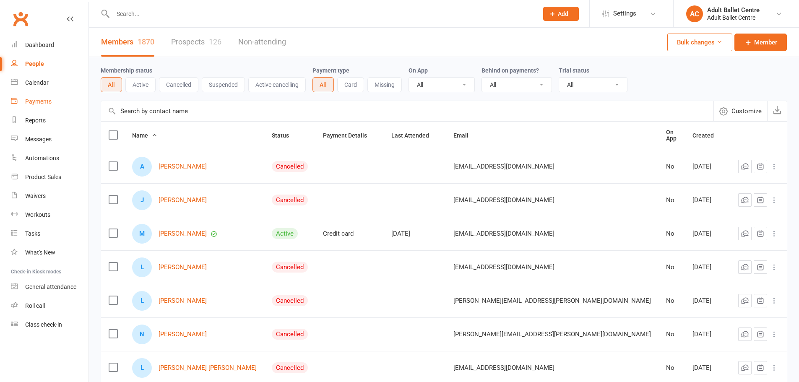
click at [53, 99] on link "Payments" at bounding box center [50, 101] width 78 height 19
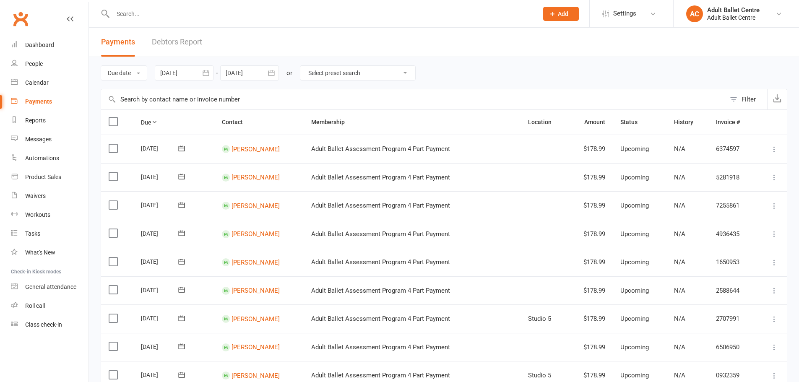
click at [744, 102] on div "Filter" at bounding box center [749, 99] width 14 height 10
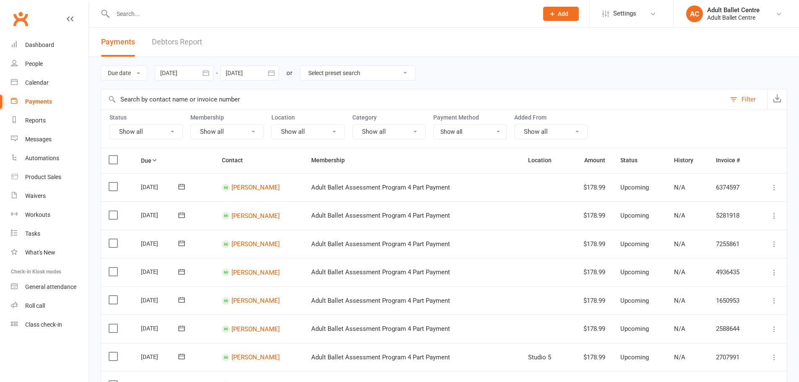
click at [149, 135] on button "Show all" at bounding box center [146, 131] width 73 height 15
click at [135, 219] on link "Failed" at bounding box center [156, 217] width 93 height 17
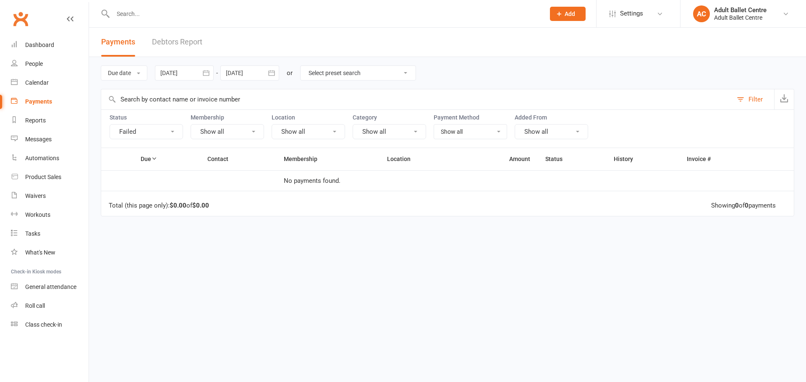
click at [158, 133] on button "Failed" at bounding box center [146, 131] width 73 height 15
click at [133, 201] on link "Paid" at bounding box center [156, 201] width 93 height 17
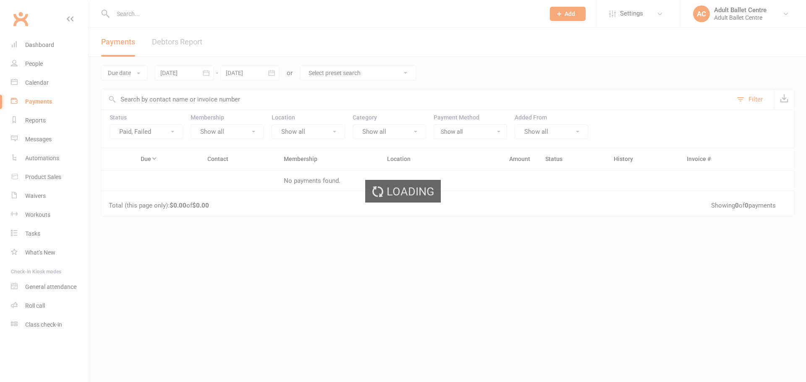
click at [153, 134] on button "Paid, Failed" at bounding box center [146, 131] width 73 height 15
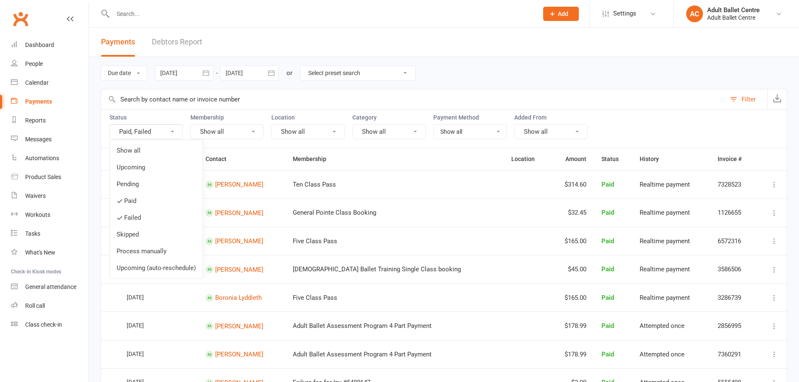
click at [152, 134] on button "Paid, Failed" at bounding box center [146, 131] width 73 height 15
click at [135, 218] on link "Failed" at bounding box center [156, 217] width 93 height 17
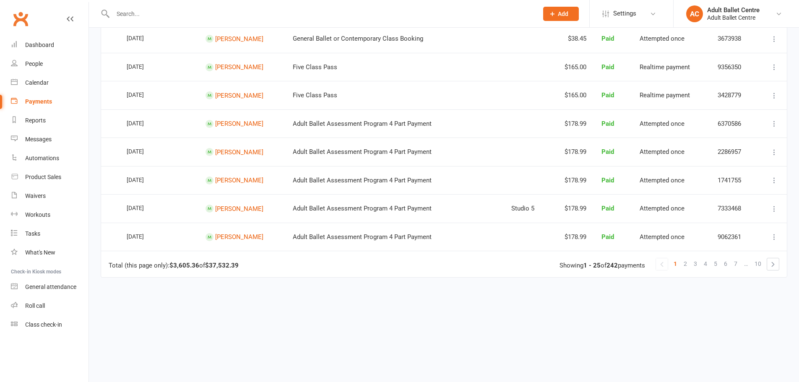
scroll to position [643, 0]
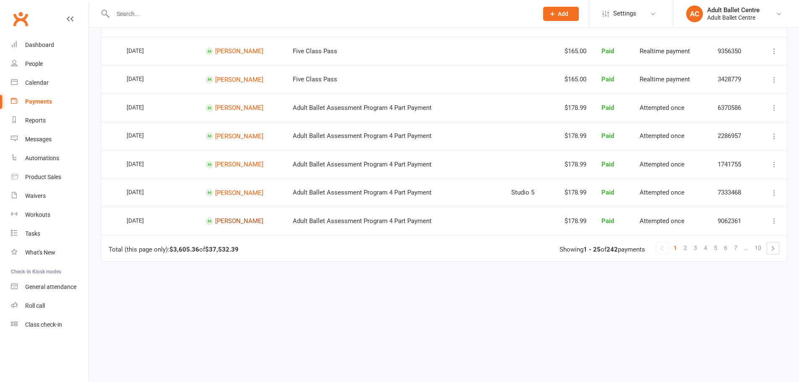
click at [239, 221] on link "[PERSON_NAME]" at bounding box center [239, 221] width 48 height 8
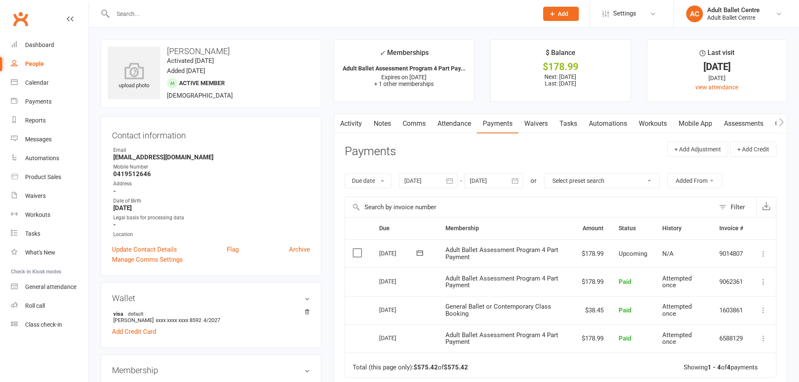
click at [350, 123] on link "Activity" at bounding box center [351, 123] width 34 height 19
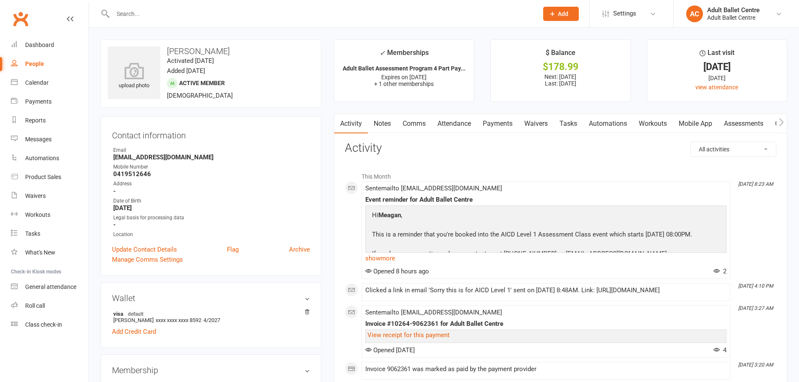
click at [720, 156] on select "All activities Bookings / Attendances Communications Notes Failed SMSes Grading…" at bounding box center [733, 149] width 85 height 14
click at [734, 144] on select "All activities Bookings / Attendances Communications Notes Failed SMSes Grading…" at bounding box center [733, 149] width 85 height 14
select select "InvoiceLogEntry"
click at [691, 142] on select "All activities Bookings / Attendances Communications Notes Failed SMSes Grading…" at bounding box center [733, 149] width 85 height 14
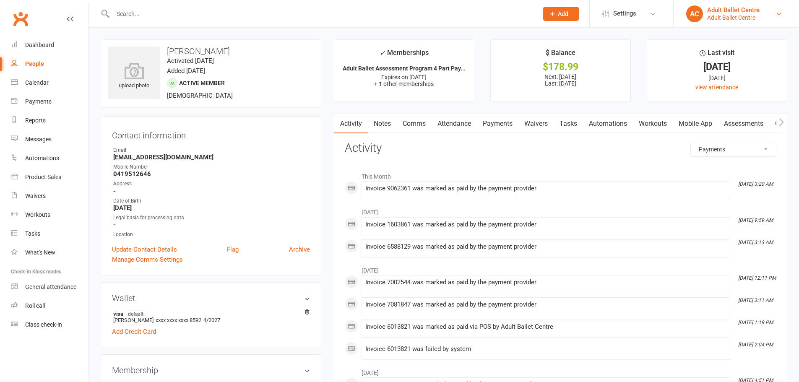
click at [716, 6] on div "Adult Ballet Centre" at bounding box center [734, 10] width 52 height 8
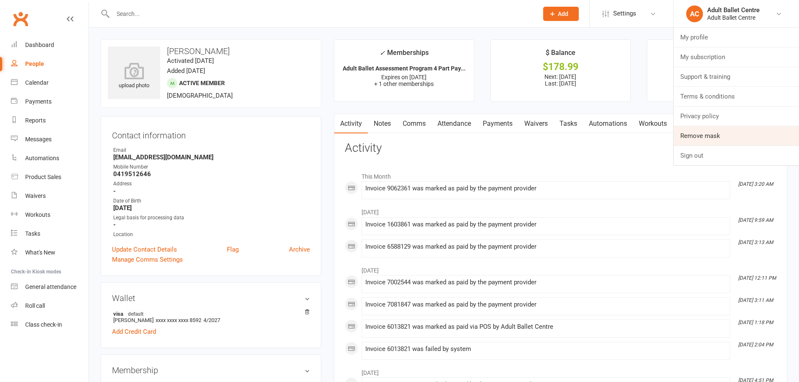
click at [700, 133] on link "Remove mask" at bounding box center [736, 135] width 125 height 19
